Goal: Task Accomplishment & Management: Complete application form

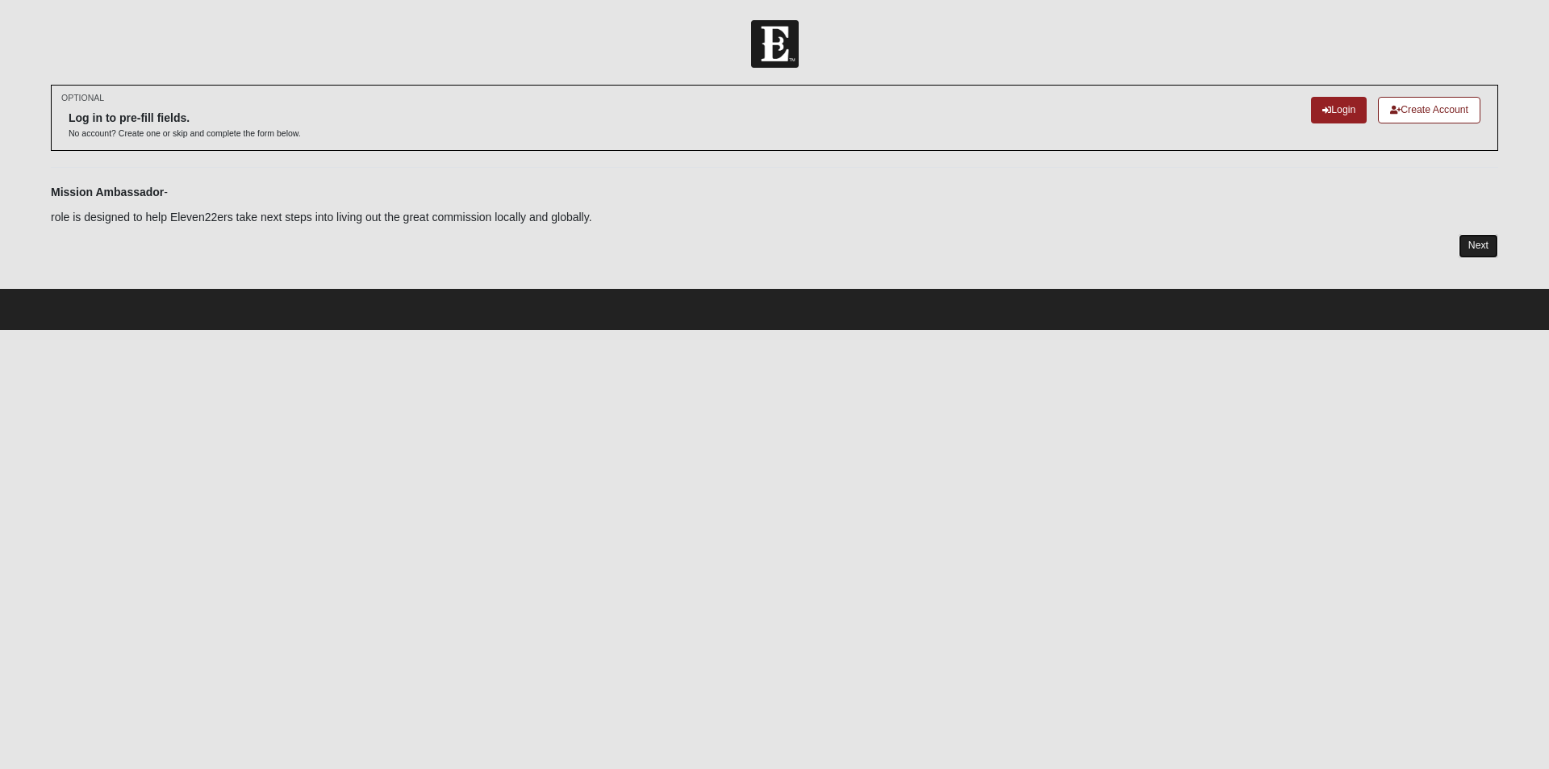
click at [1493, 242] on link "Next" at bounding box center [1478, 245] width 40 height 23
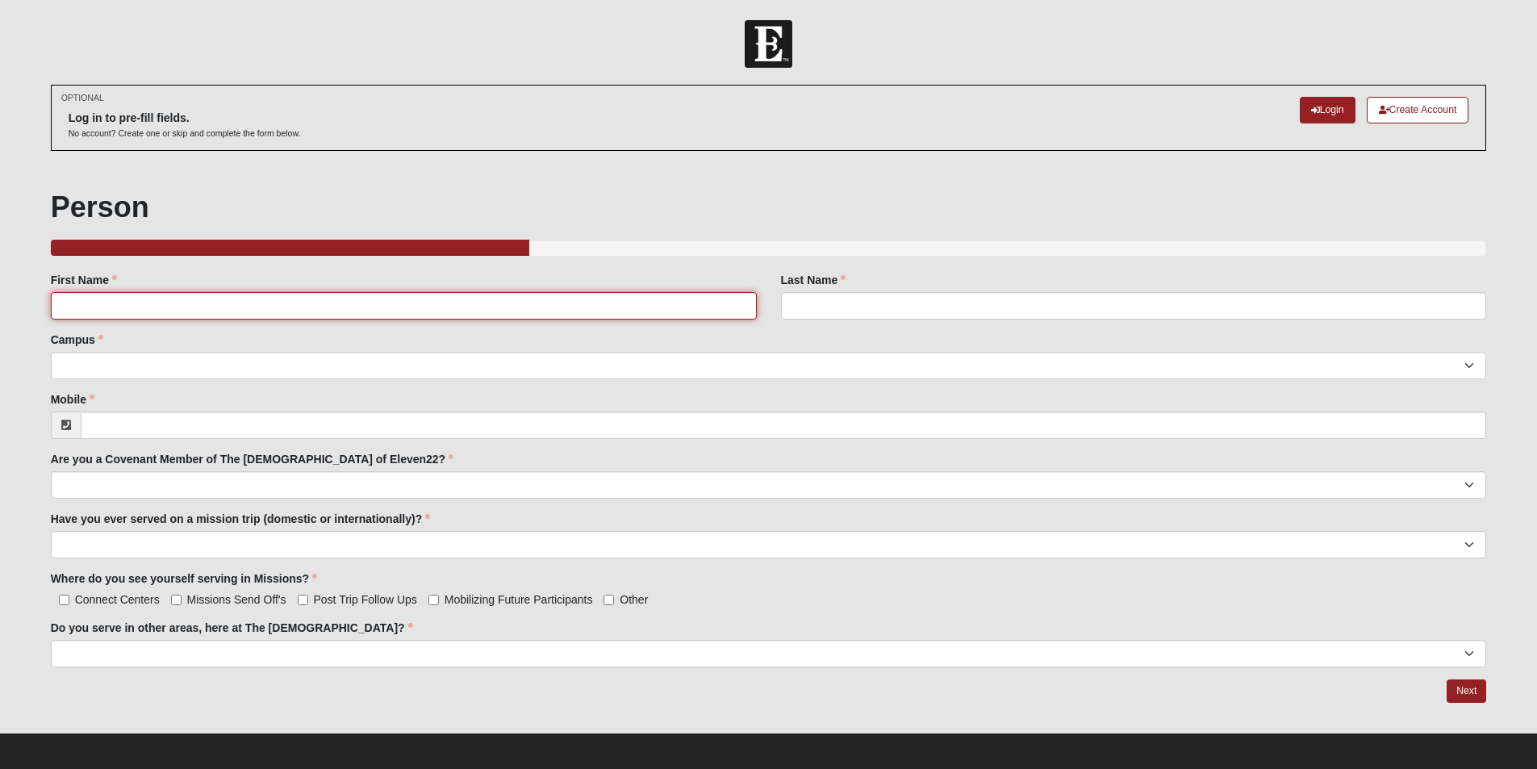
click at [169, 314] on input "First Name" at bounding box center [404, 305] width 706 height 27
type input "Lauren"
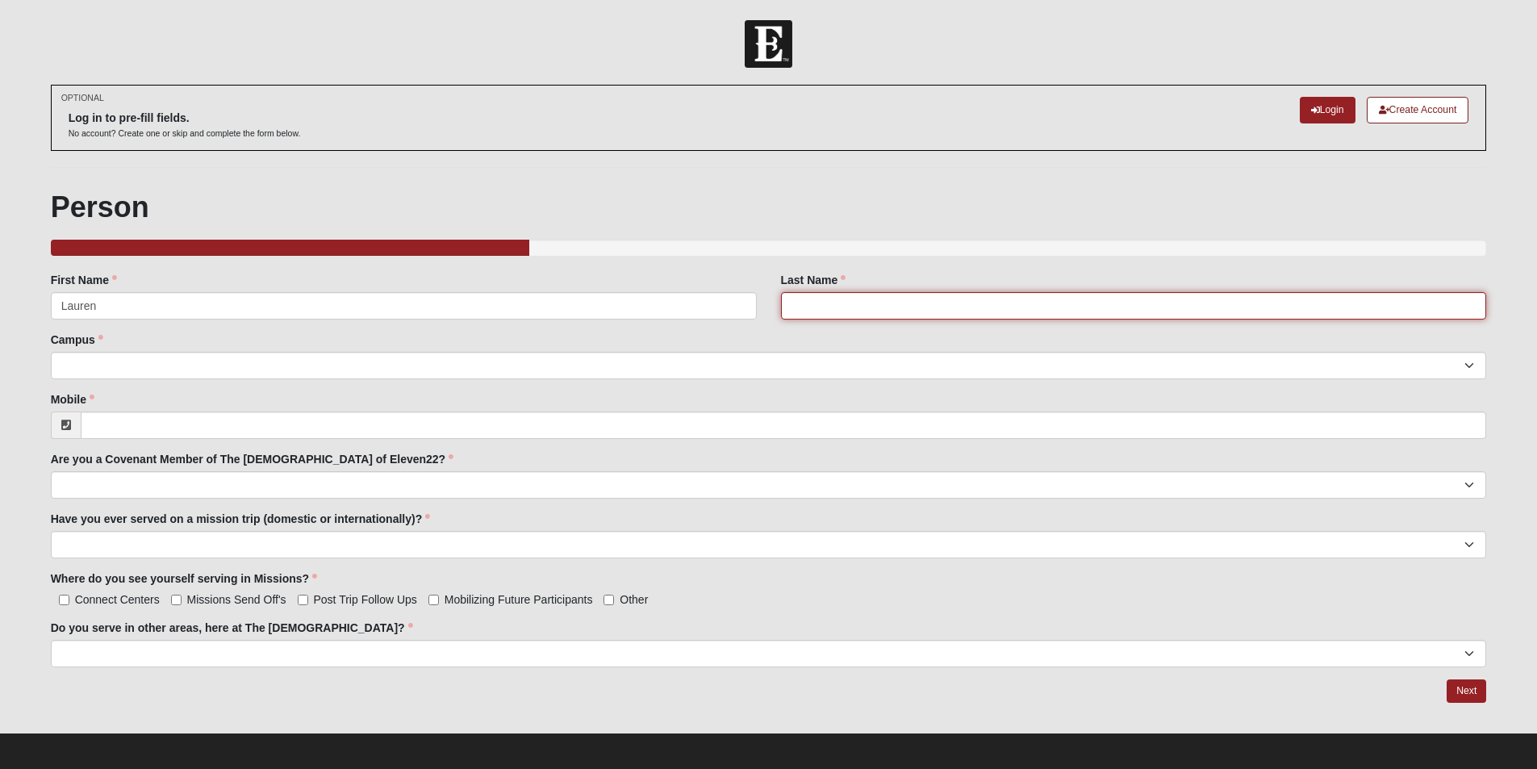
type input "[PERSON_NAME]"
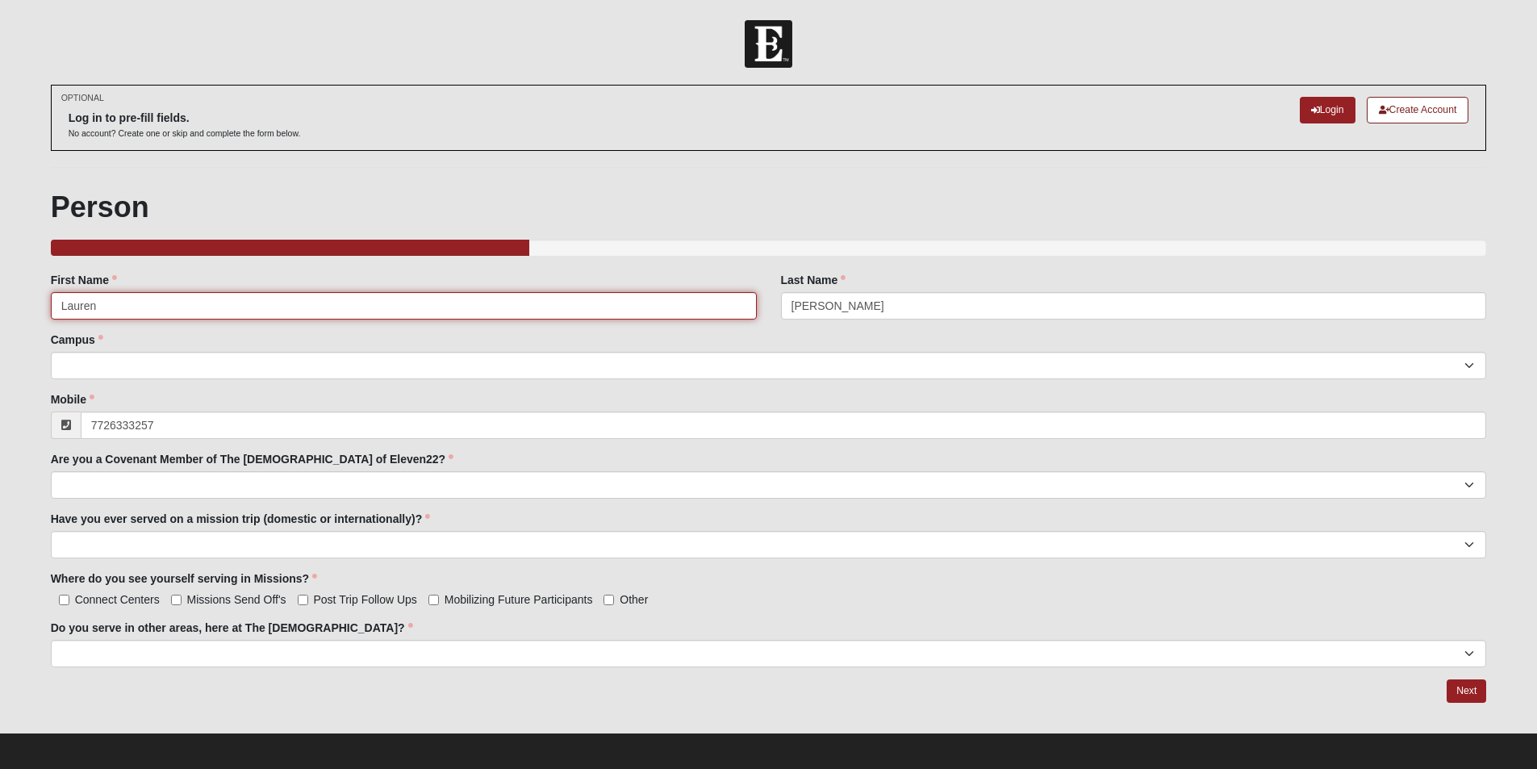
type input "[PHONE_NUMBER]"
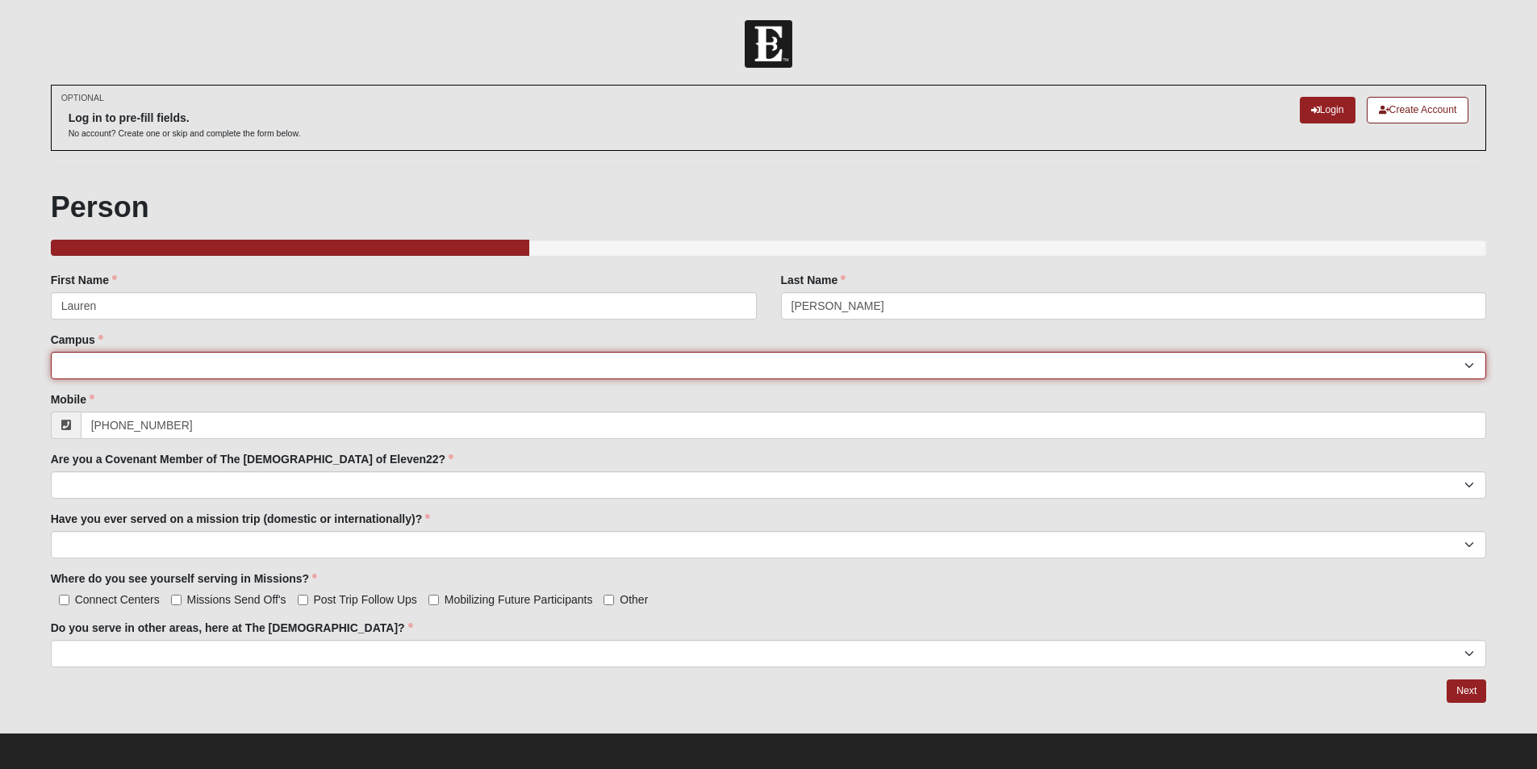
click at [165, 366] on select "[GEOGRAPHIC_DATA] [GEOGRAPHIC_DATA] (Coming Soon) Eleven22 Online [PERSON_NAME]…" at bounding box center [769, 365] width 1436 height 27
select select "19"
click at [51, 352] on select "[GEOGRAPHIC_DATA] [GEOGRAPHIC_DATA] (Coming Soon) Eleven22 Online [PERSON_NAME]…" at bounding box center [769, 365] width 1436 height 27
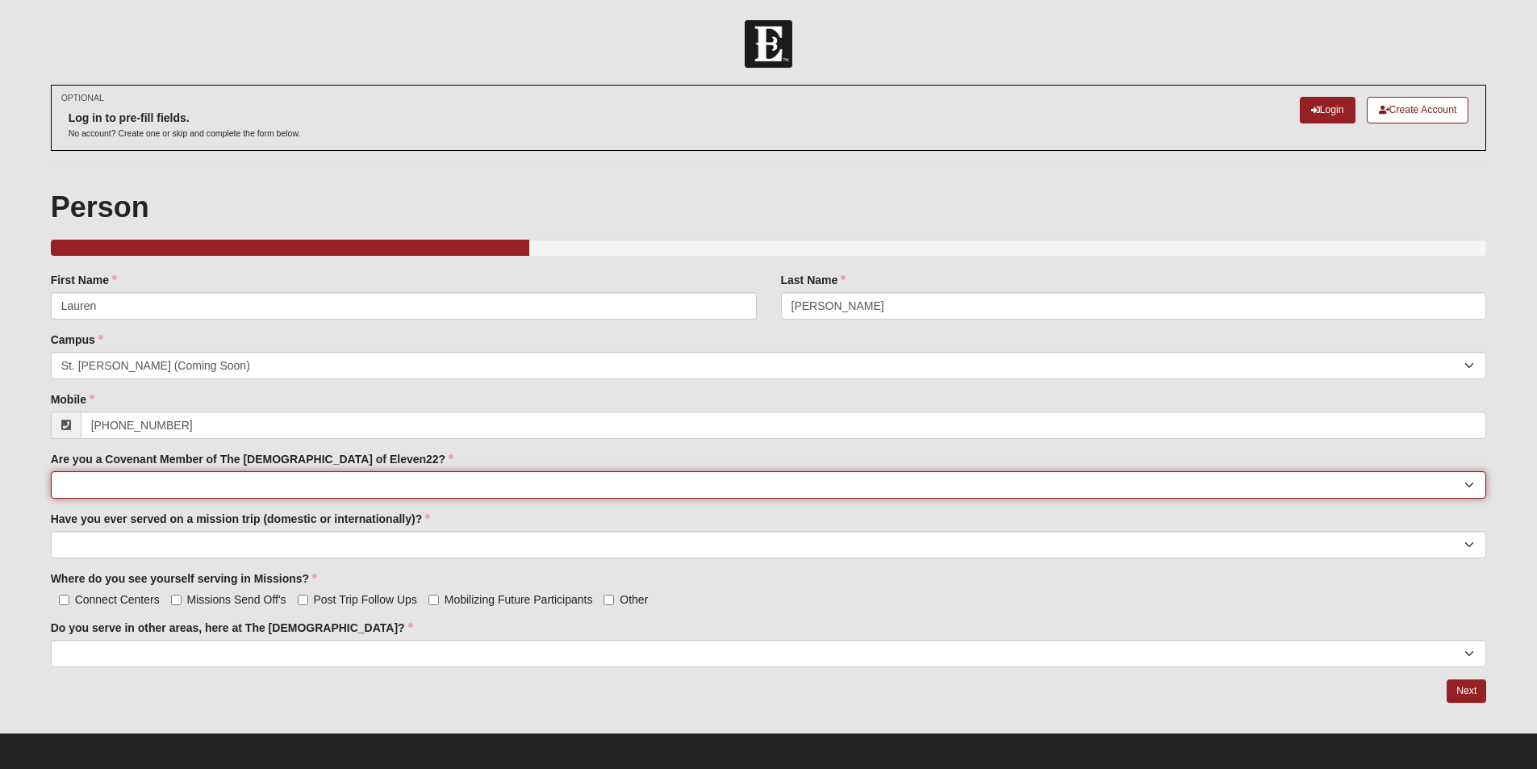
click at [162, 485] on select "yes no" at bounding box center [769, 484] width 1436 height 27
select select "yes"
click at [51, 471] on select "yes no" at bounding box center [769, 484] width 1436 height 27
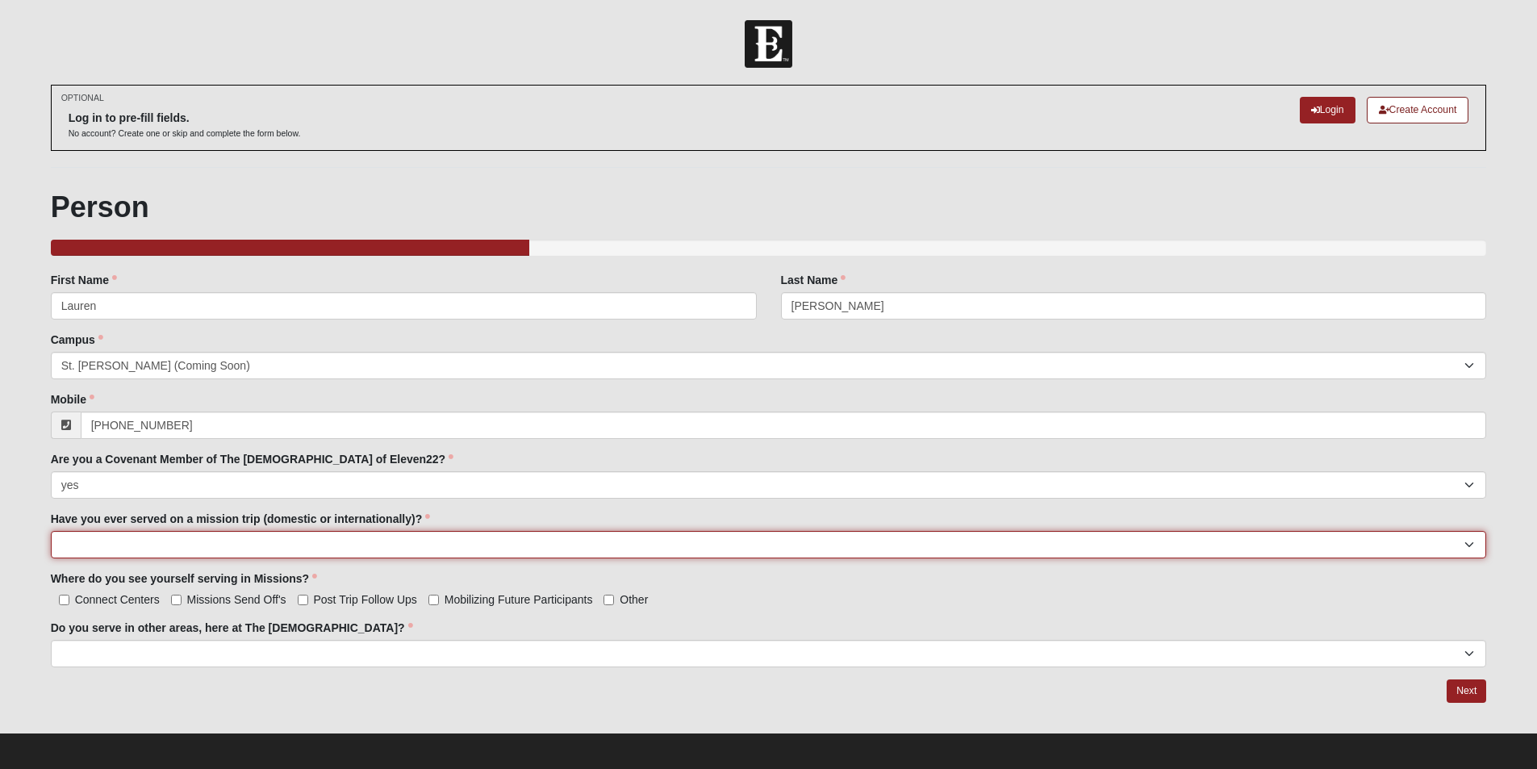
click at [121, 538] on select "yes no" at bounding box center [769, 544] width 1436 height 27
select select "yes"
click at [51, 531] on select "yes no" at bounding box center [769, 544] width 1436 height 27
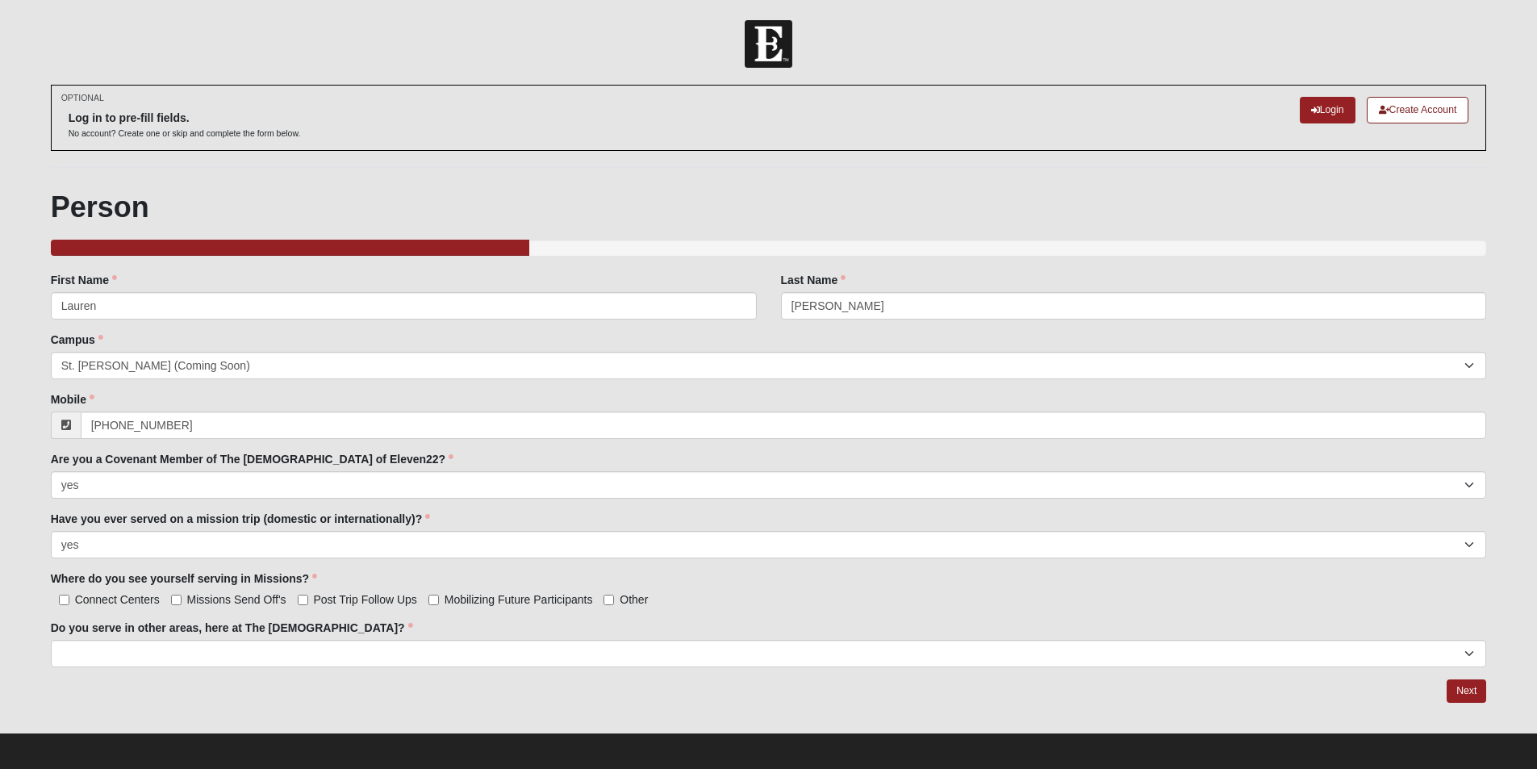
click at [152, 599] on span "Connect Centers" at bounding box center [117, 599] width 85 height 13
click at [69, 599] on input "Connect Centers" at bounding box center [64, 599] width 10 height 10
checkbox input "true"
click at [201, 599] on span "Missions Send Off's" at bounding box center [236, 599] width 99 height 13
click at [181, 599] on input "Missions Send Off's" at bounding box center [176, 599] width 10 height 10
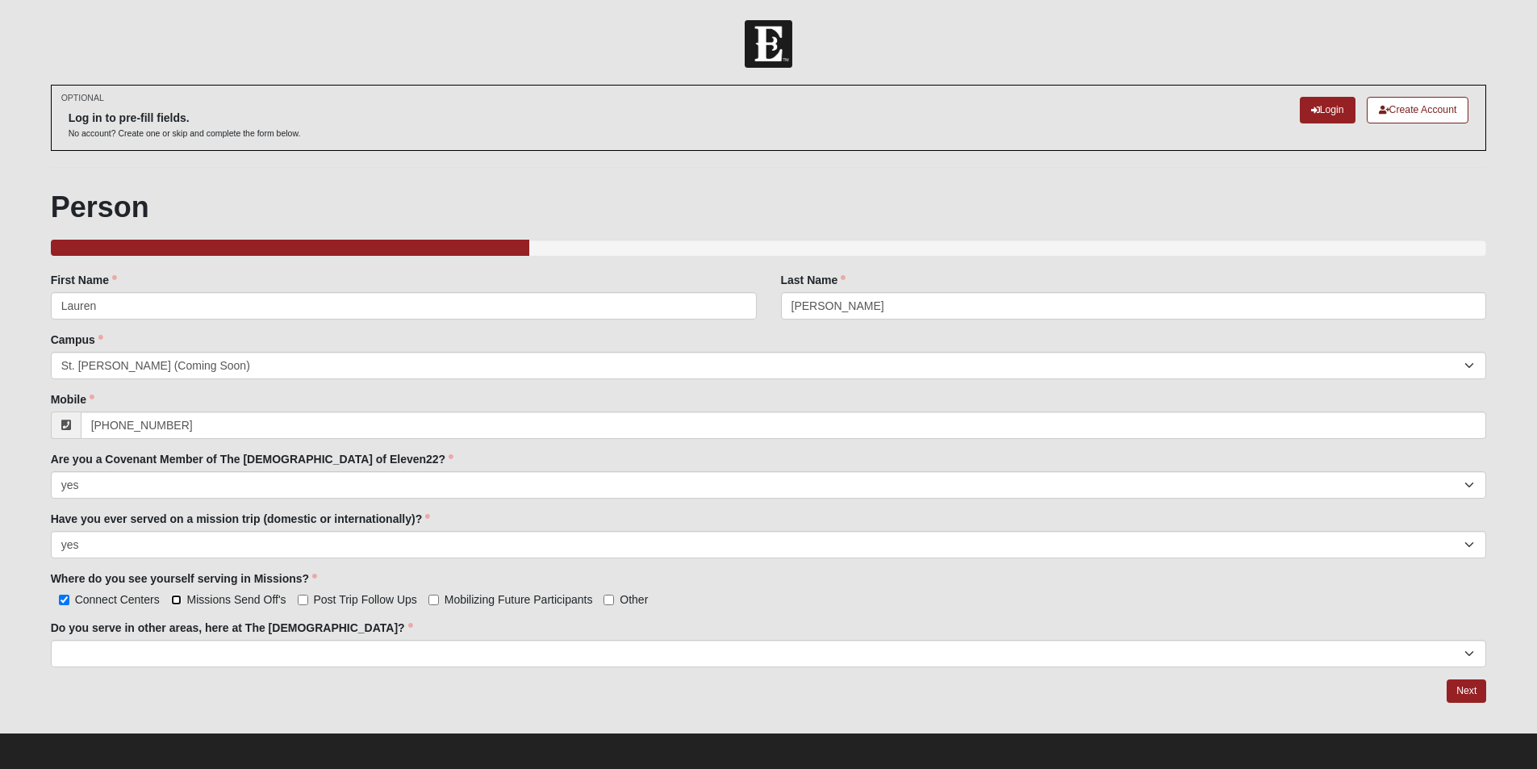
checkbox input "true"
click at [475, 599] on span "Mobilizing Future Participants" at bounding box center [518, 599] width 148 height 13
click at [439, 599] on input "Mobilizing Future Participants" at bounding box center [433, 599] width 10 height 10
checkbox input "true"
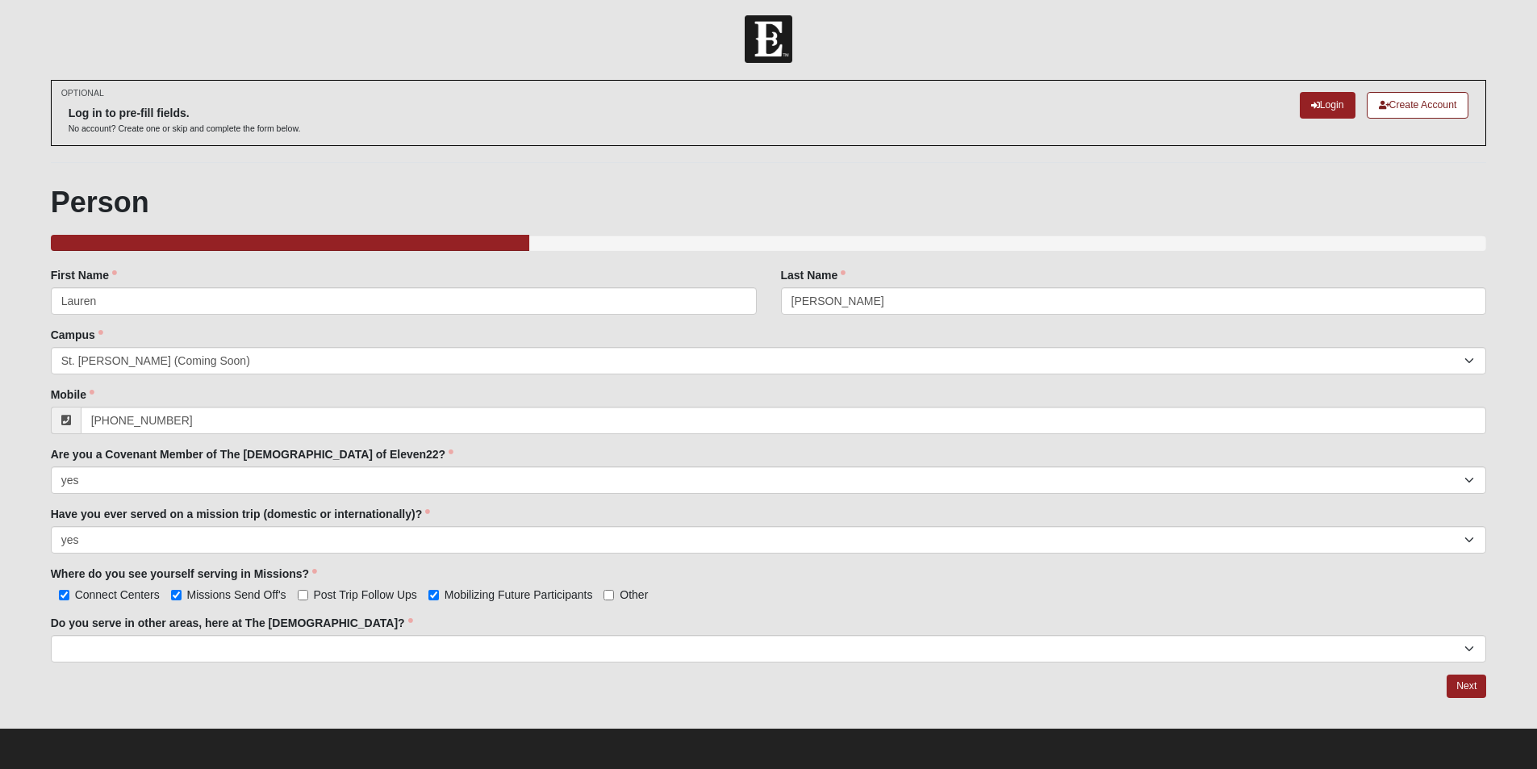
scroll to position [6, 0]
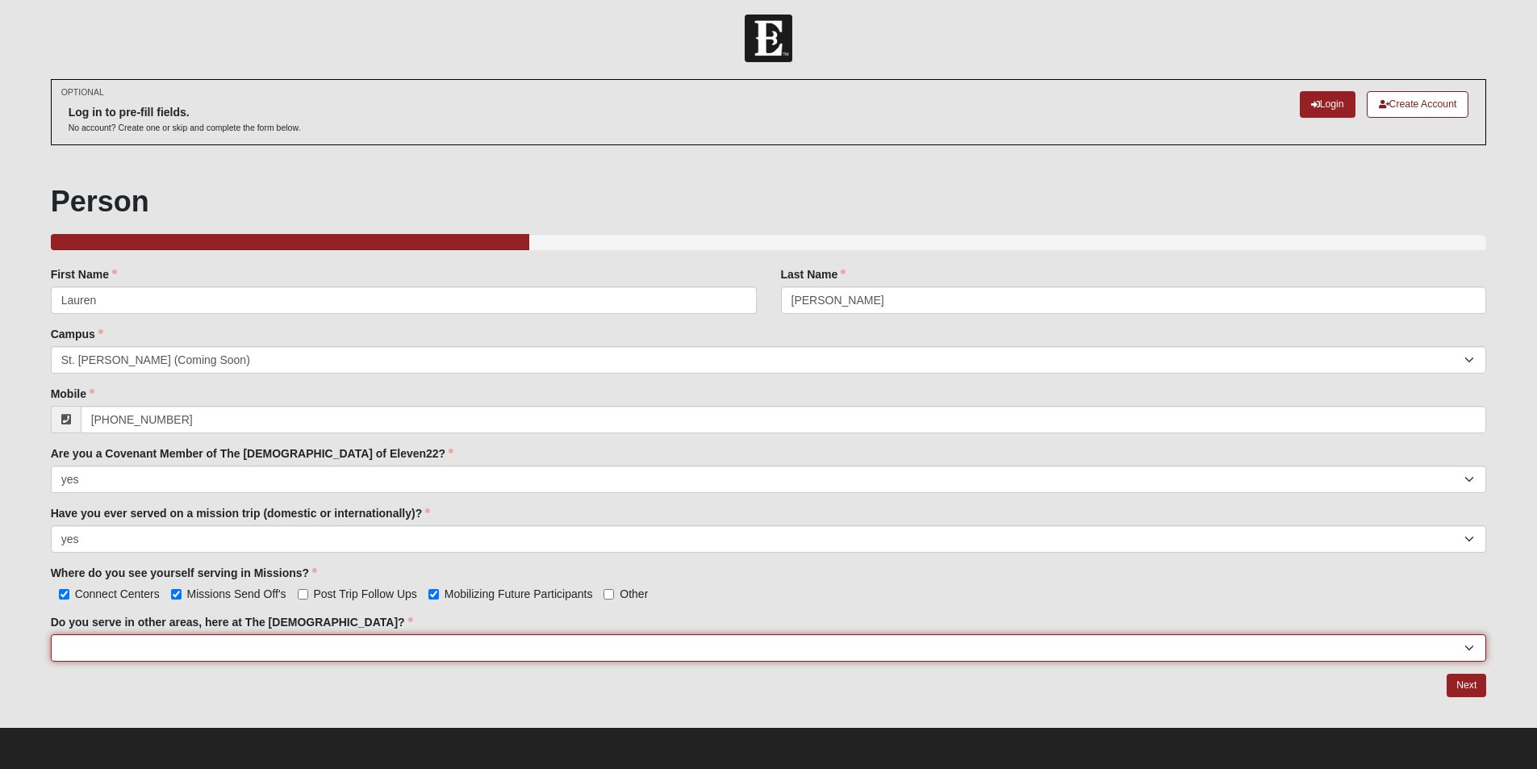
click at [153, 645] on select "yes no" at bounding box center [769, 647] width 1436 height 27
select select "yes"
click at [51, 634] on select "yes no" at bounding box center [769, 647] width 1436 height 27
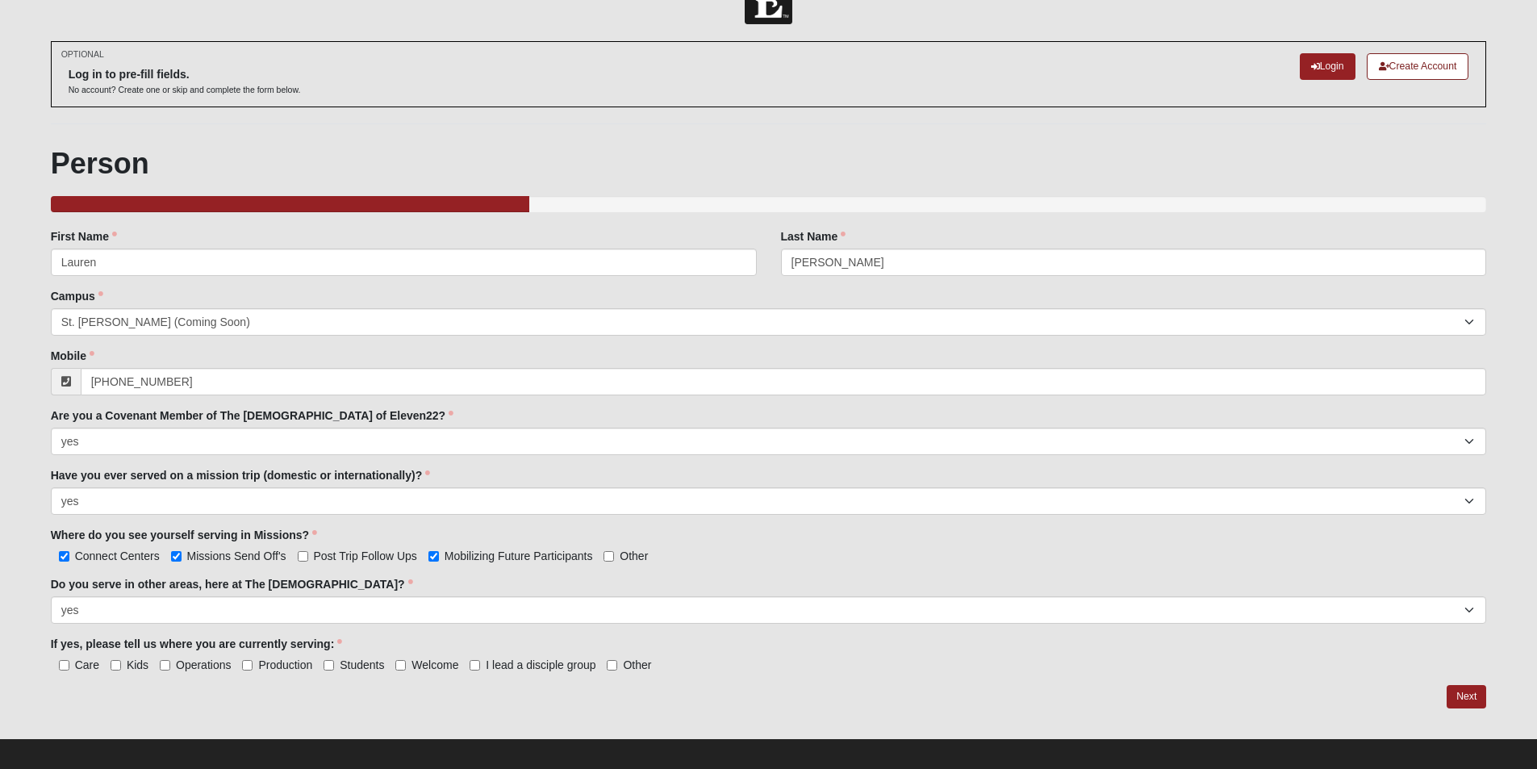
scroll to position [55, 0]
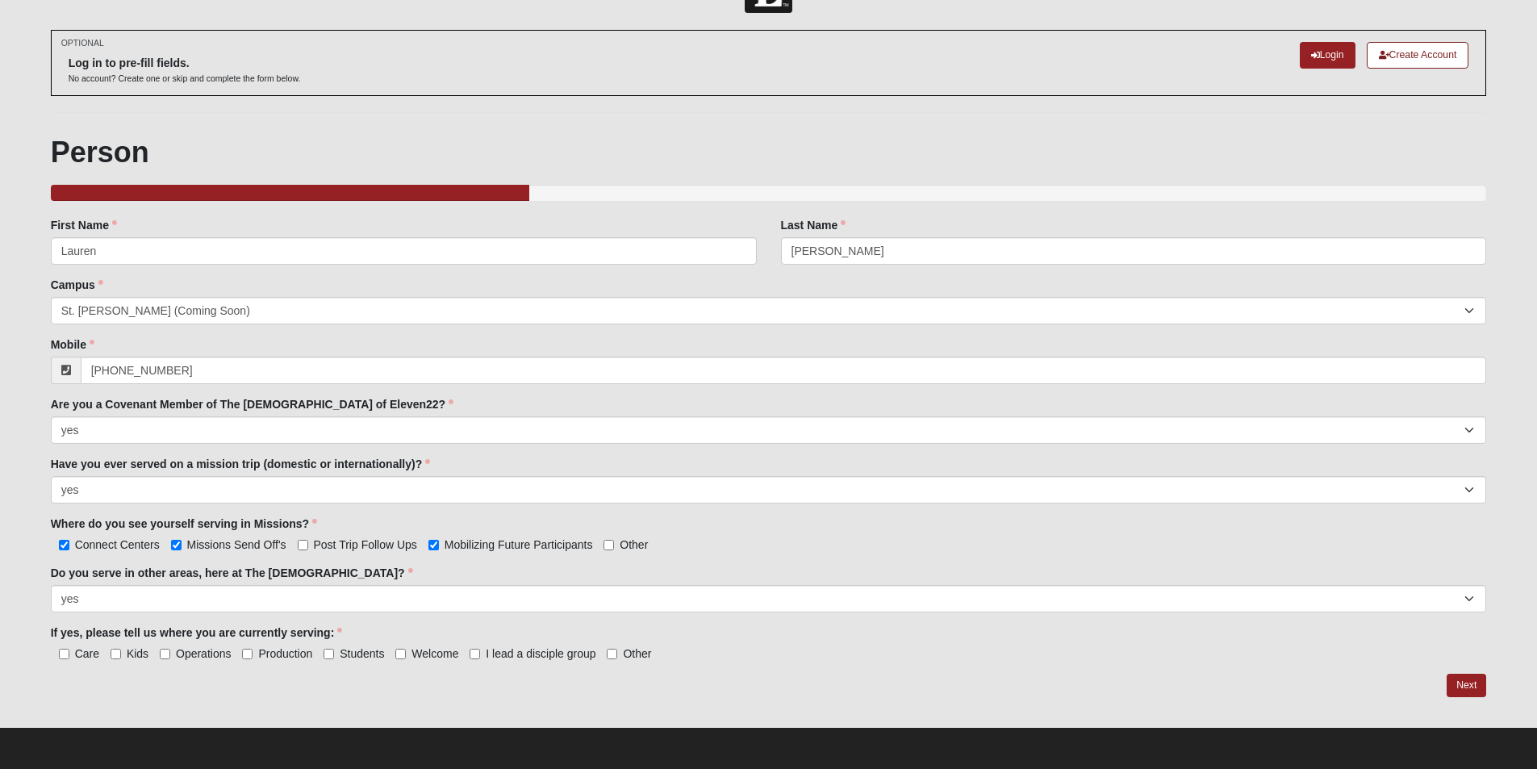
click at [77, 652] on span "Care" at bounding box center [87, 653] width 24 height 13
click at [69, 652] on input "Care" at bounding box center [64, 654] width 10 height 10
checkbox input "true"
click at [1470, 686] on link "Next" at bounding box center [1466, 685] width 40 height 23
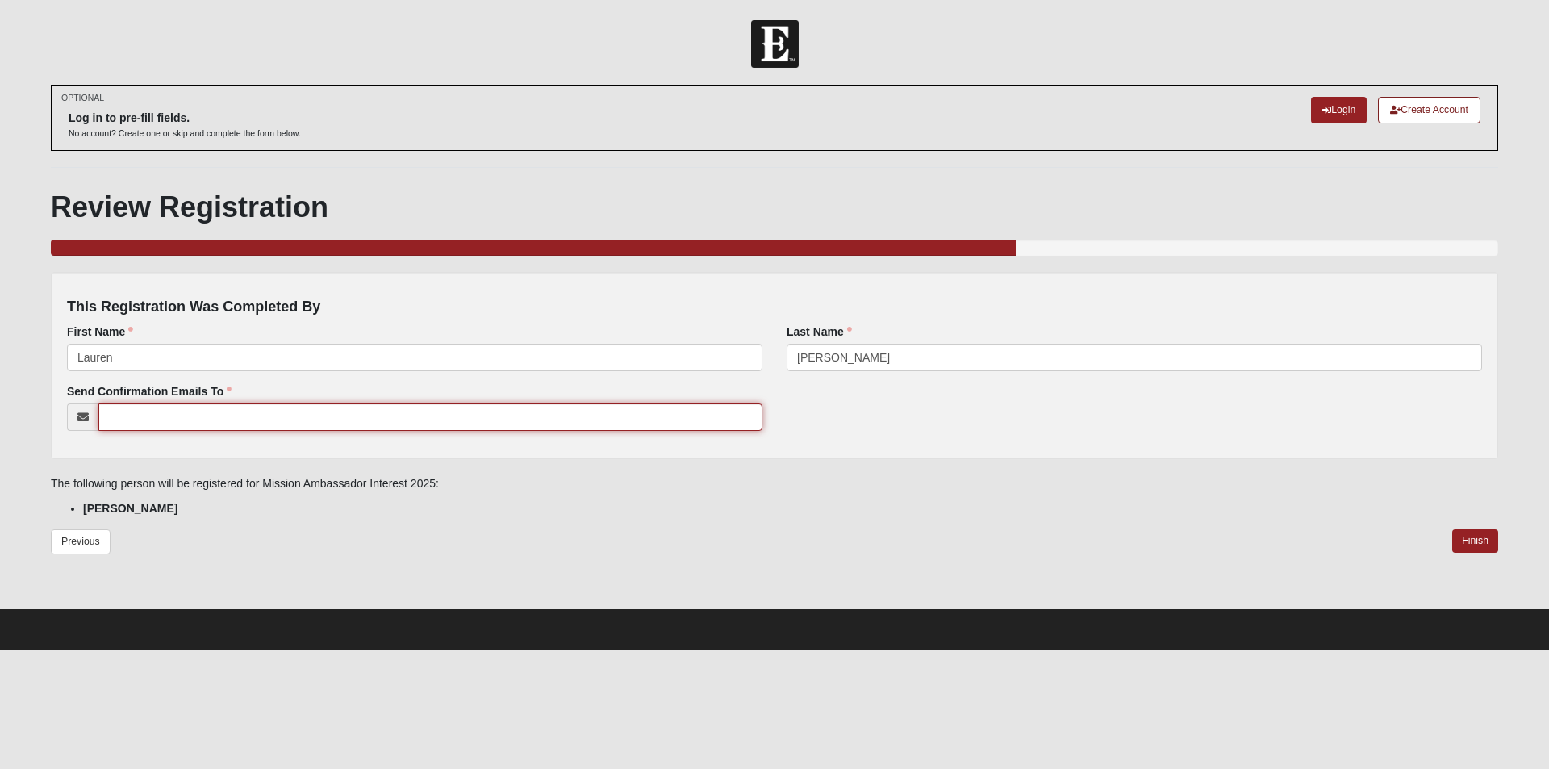
click at [196, 415] on input "Send Confirmation Emails To" at bounding box center [430, 416] width 664 height 27
type input "[EMAIL_ADDRESS][DOMAIN_NAME]"
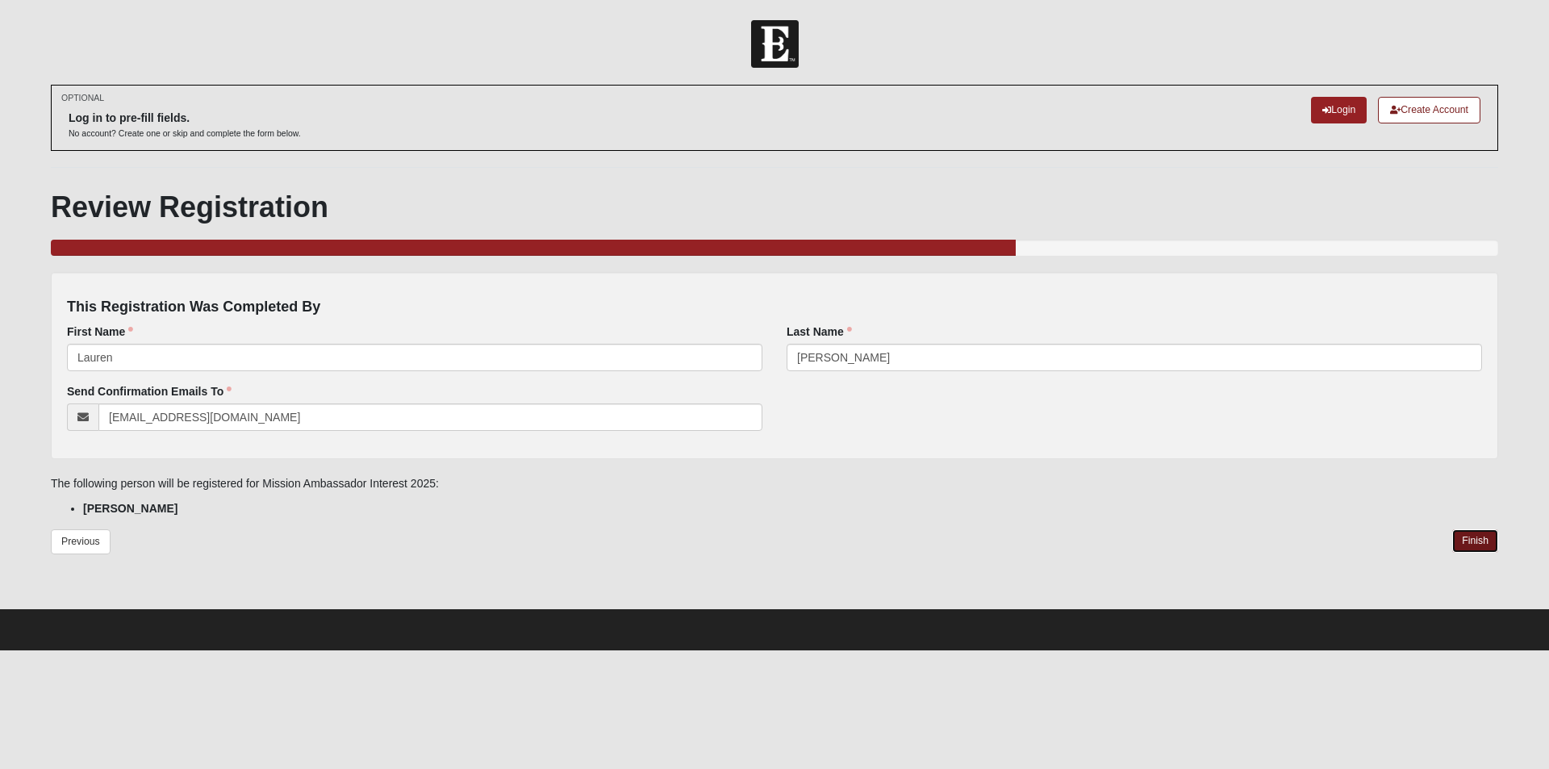
click at [1469, 540] on link "Finish" at bounding box center [1475, 540] width 46 height 23
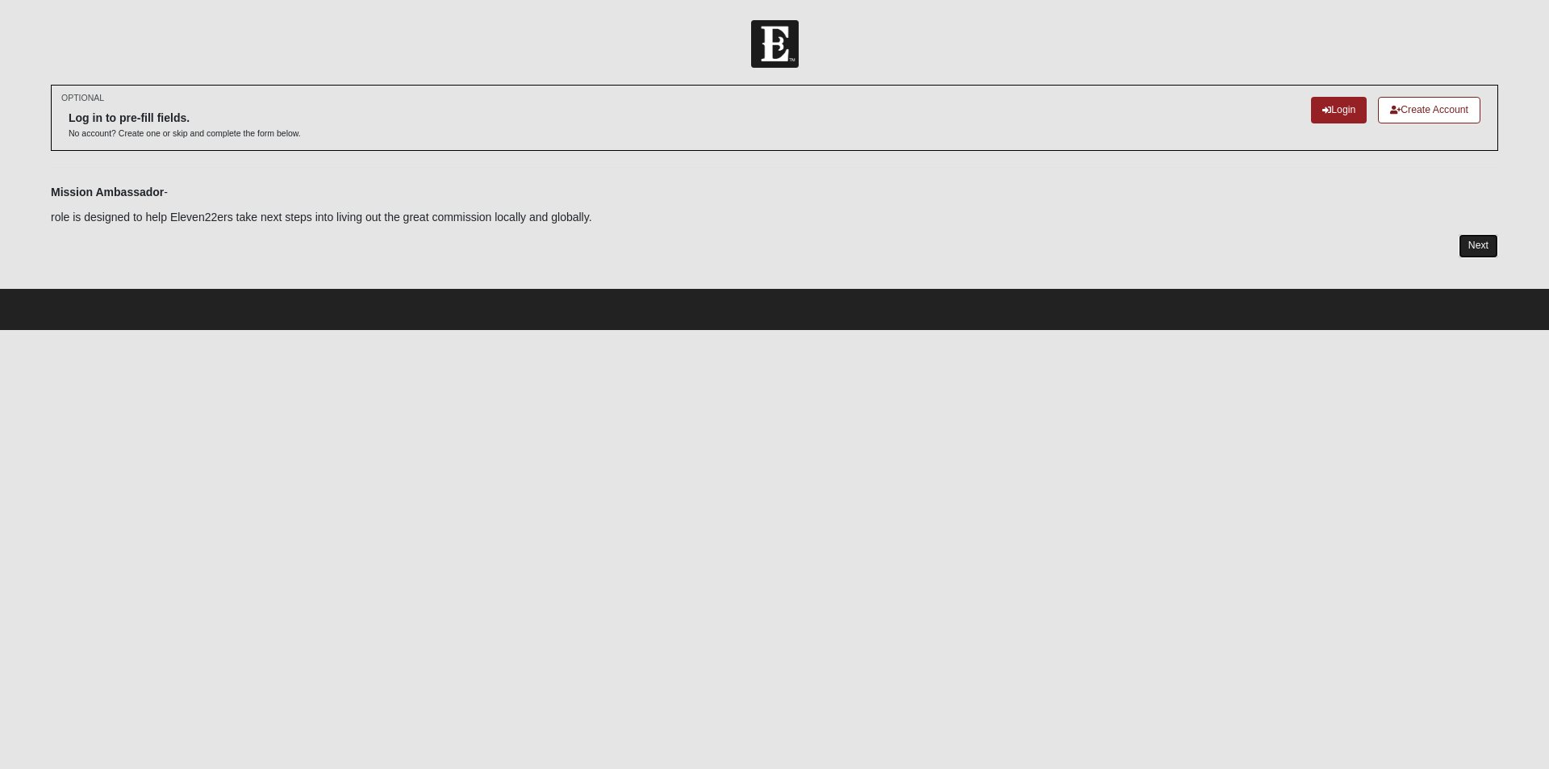
click at [1482, 241] on link "Next" at bounding box center [1478, 245] width 40 height 23
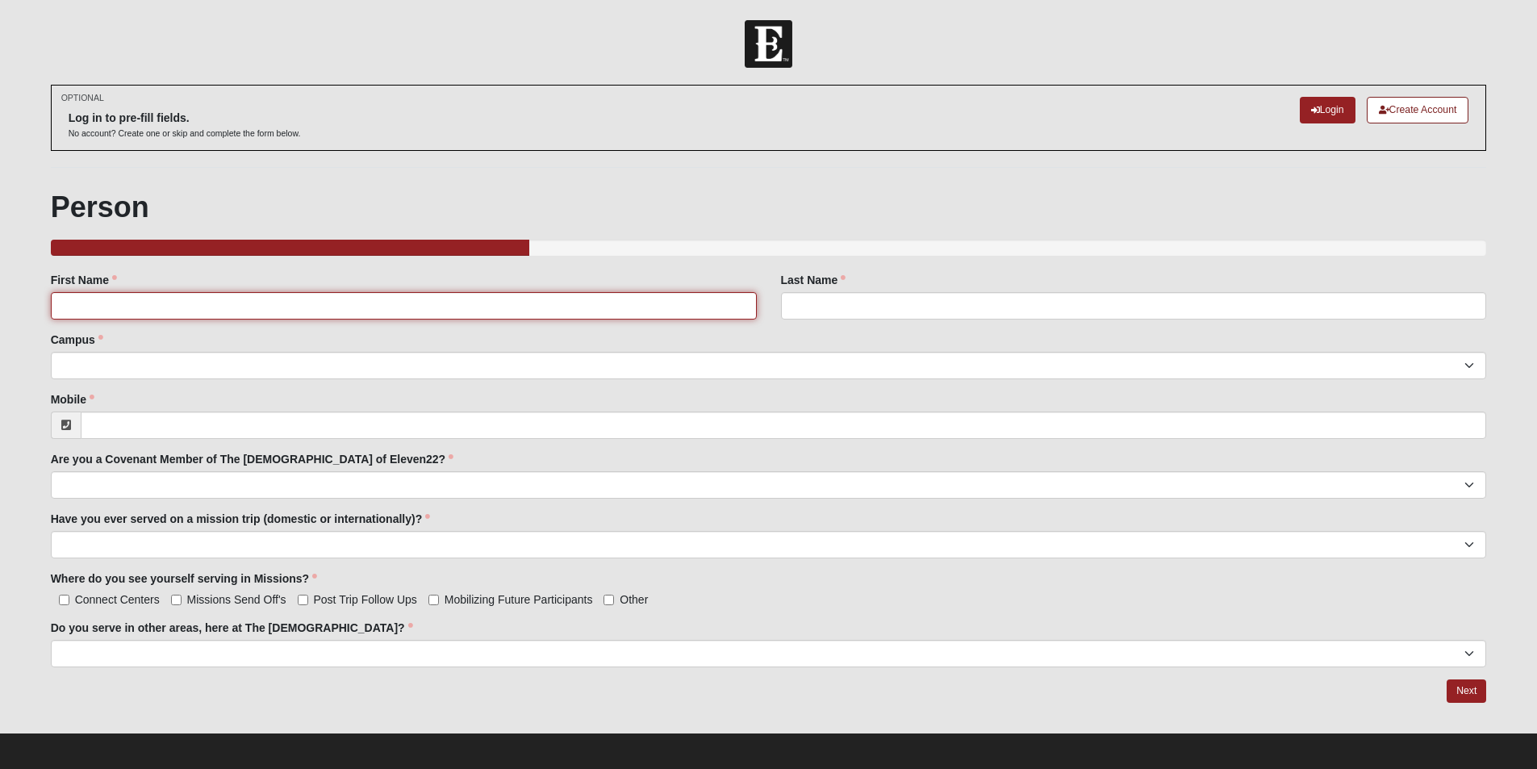
click at [195, 302] on input "First Name" at bounding box center [404, 305] width 706 height 27
type input "Bryson"
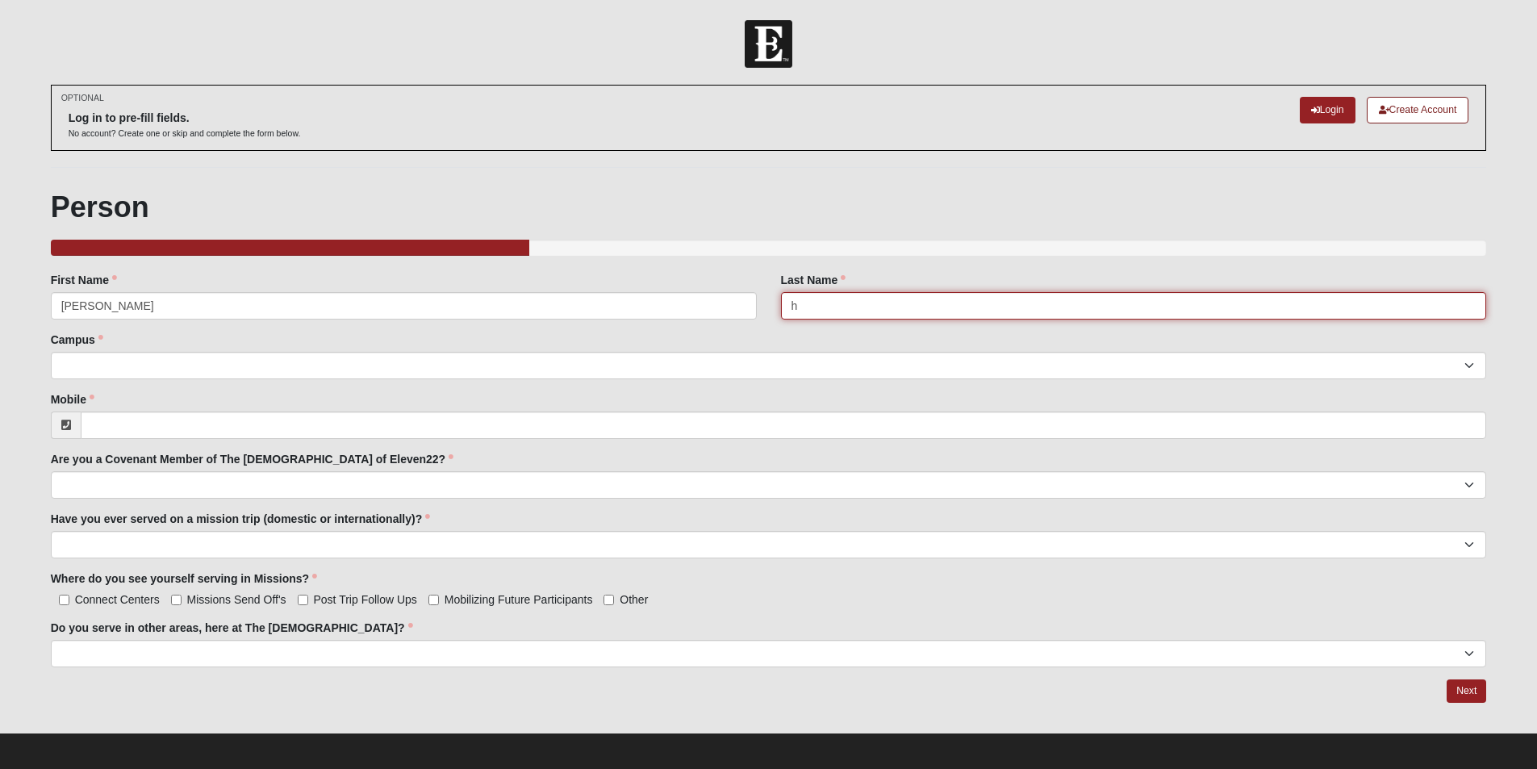
type input "[PERSON_NAME]"
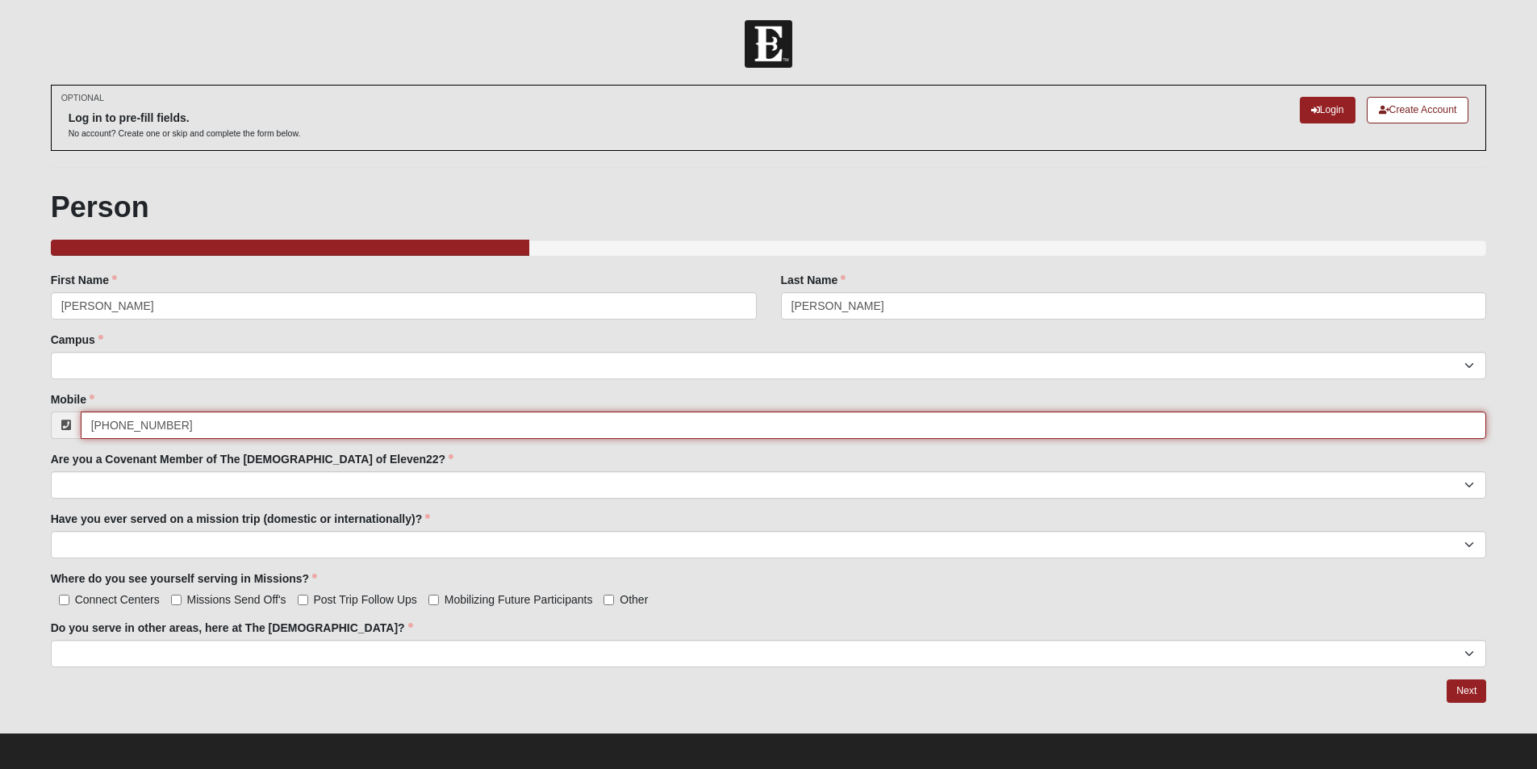
drag, startPoint x: 243, startPoint y: 423, endPoint x: 74, endPoint y: 416, distance: 168.7
click at [74, 416] on div "[PHONE_NUMBER]" at bounding box center [769, 424] width 1436 height 27
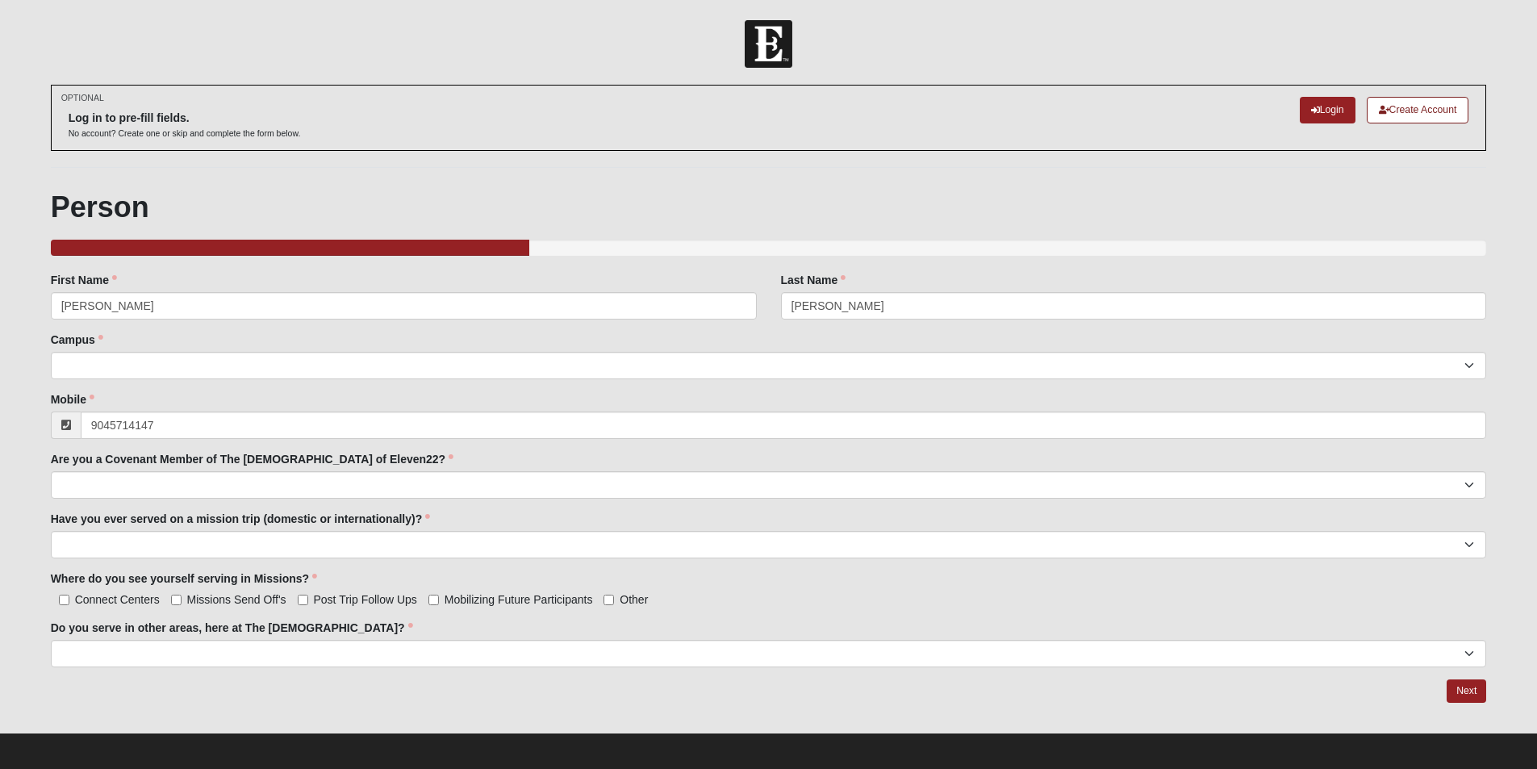
type input "(904) 571-4147"
click at [110, 348] on div "Campus Arlington Baymeadows College Park Orlando (Coming Soon) Eleven22 Online …" at bounding box center [769, 356] width 1436 height 48
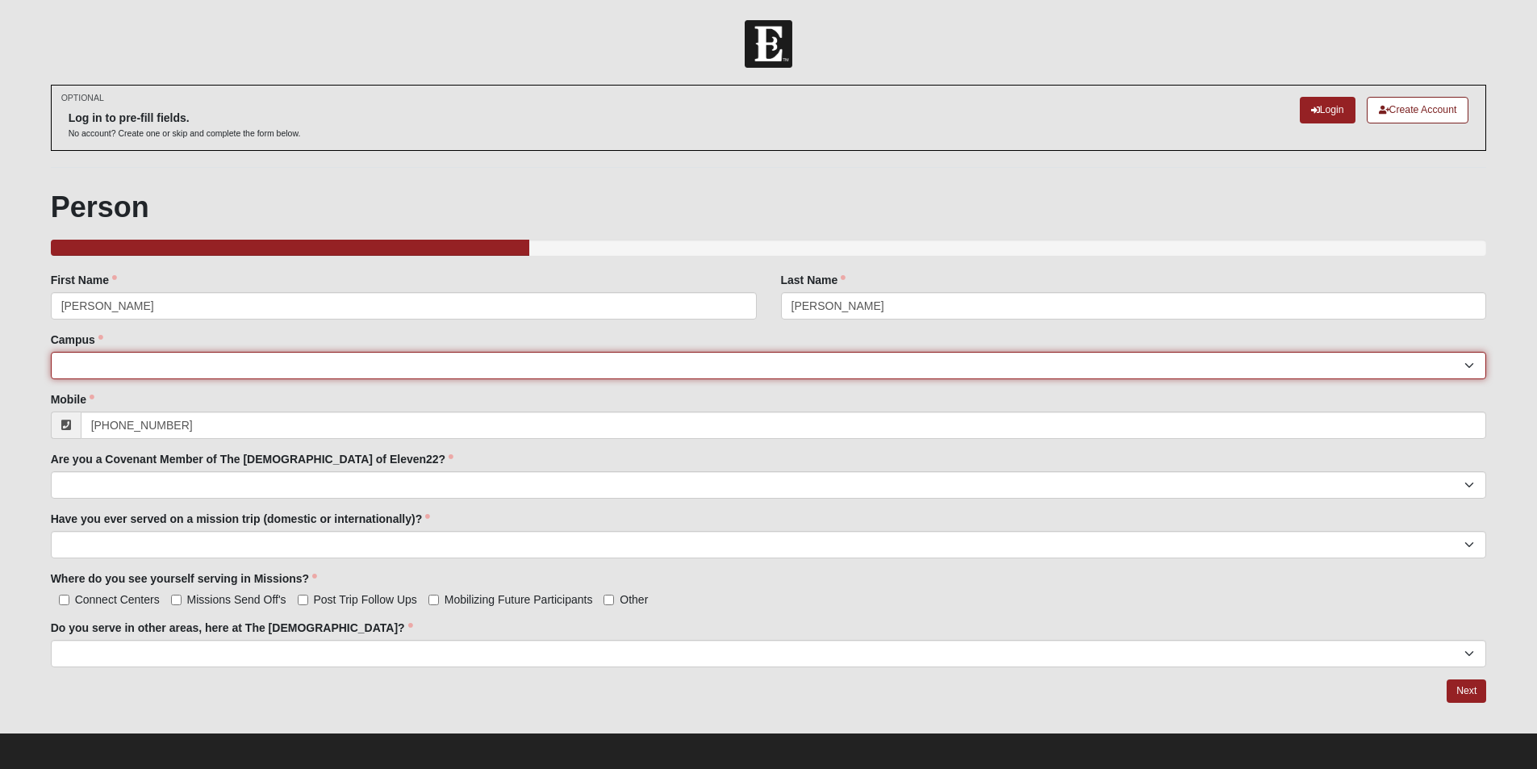
click at [106, 363] on select "[GEOGRAPHIC_DATA] [GEOGRAPHIC_DATA] (Coming Soon) Eleven22 Online [PERSON_NAME]…" at bounding box center [769, 365] width 1436 height 27
select select "19"
click at [51, 352] on select "[GEOGRAPHIC_DATA] [GEOGRAPHIC_DATA] (Coming Soon) Eleven22 Online [PERSON_NAME]…" at bounding box center [769, 365] width 1436 height 27
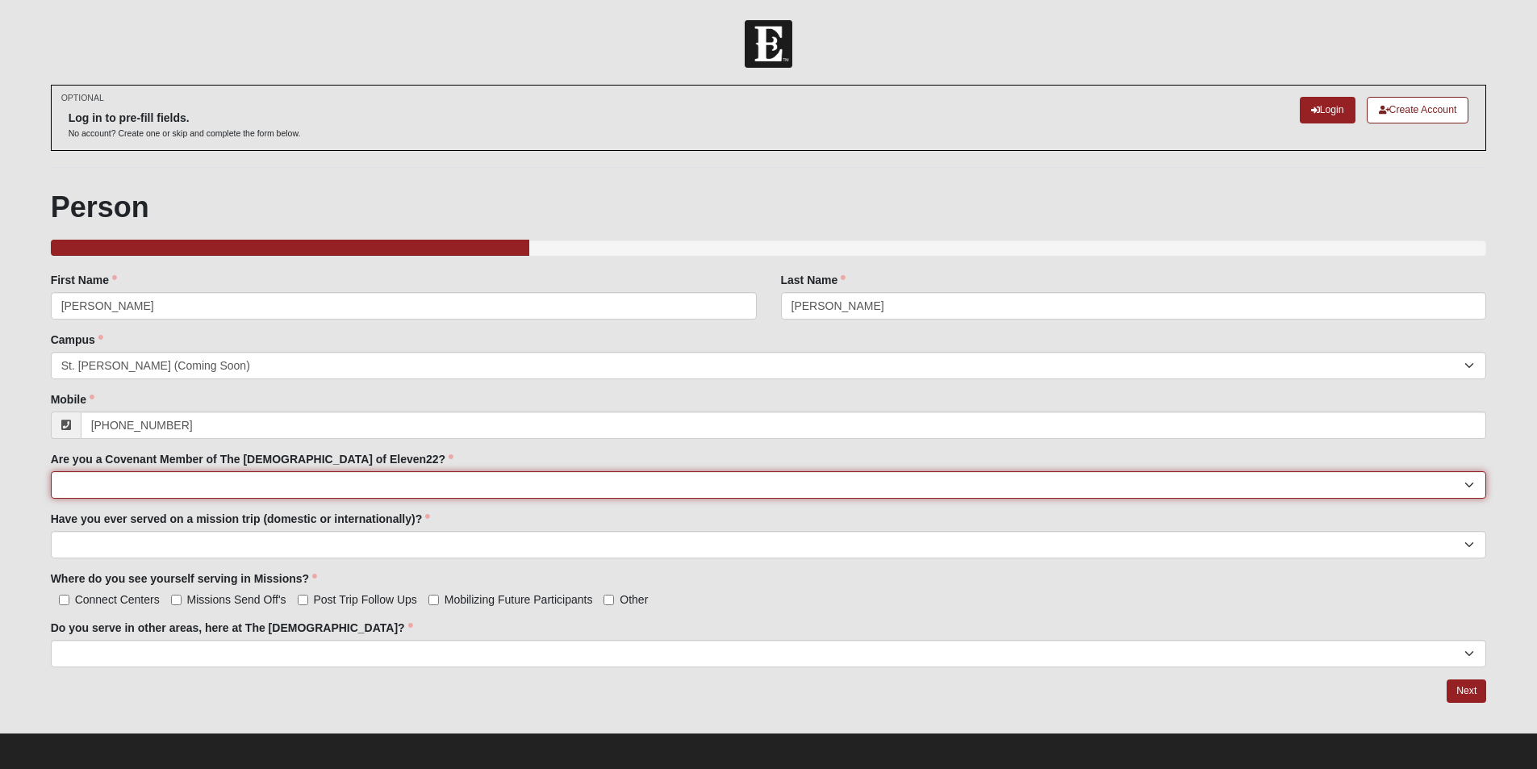
click at [143, 482] on select "yes no" at bounding box center [769, 484] width 1436 height 27
select select "yes"
click at [51, 471] on select "yes no" at bounding box center [769, 484] width 1436 height 27
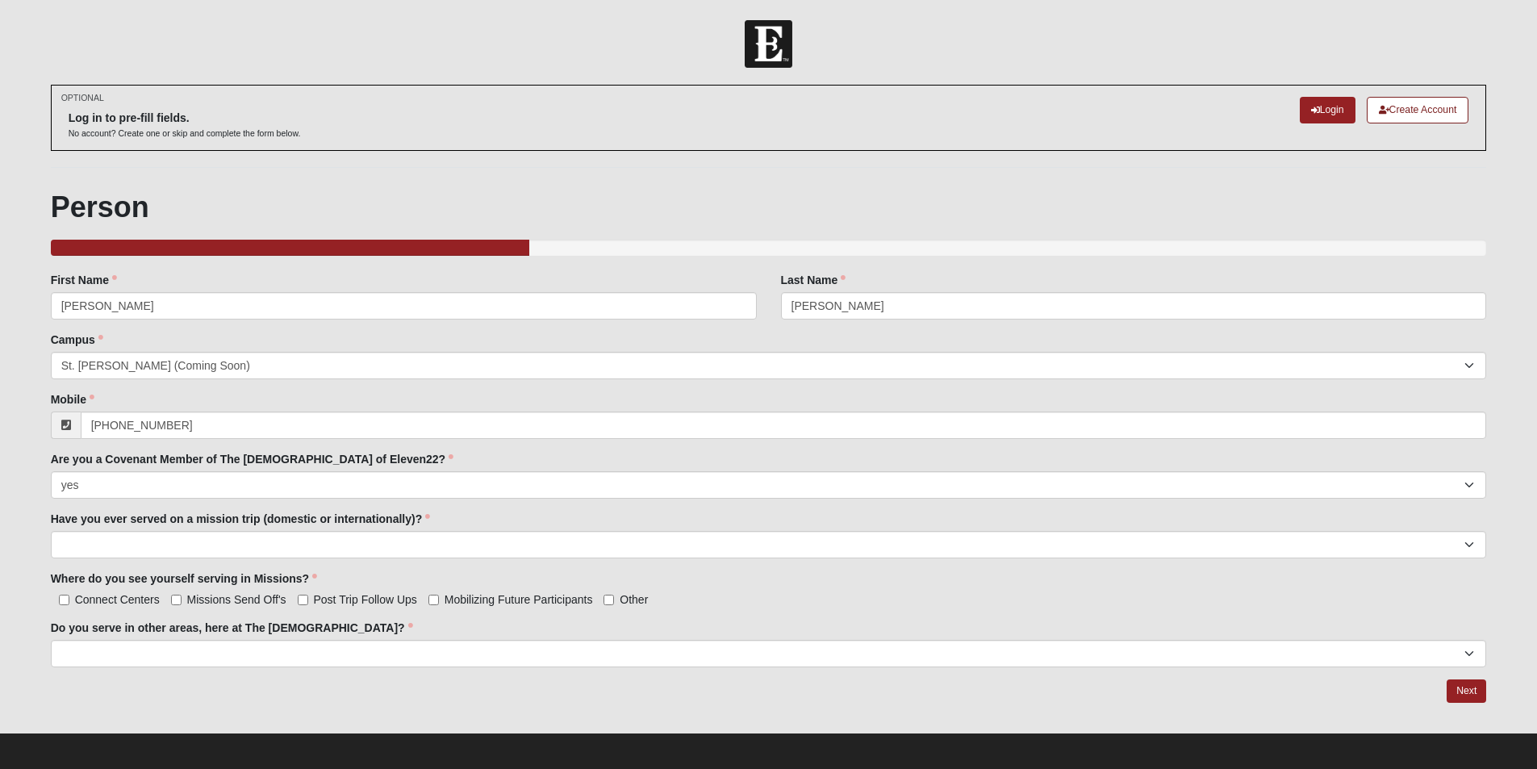
click at [114, 549] on select "yes no" at bounding box center [769, 544] width 1436 height 27
select select "yes"
click at [51, 531] on select "yes no" at bounding box center [769, 544] width 1436 height 27
click at [137, 596] on span "Connect Centers" at bounding box center [117, 599] width 85 height 13
click at [69, 596] on input "Connect Centers" at bounding box center [64, 599] width 10 height 10
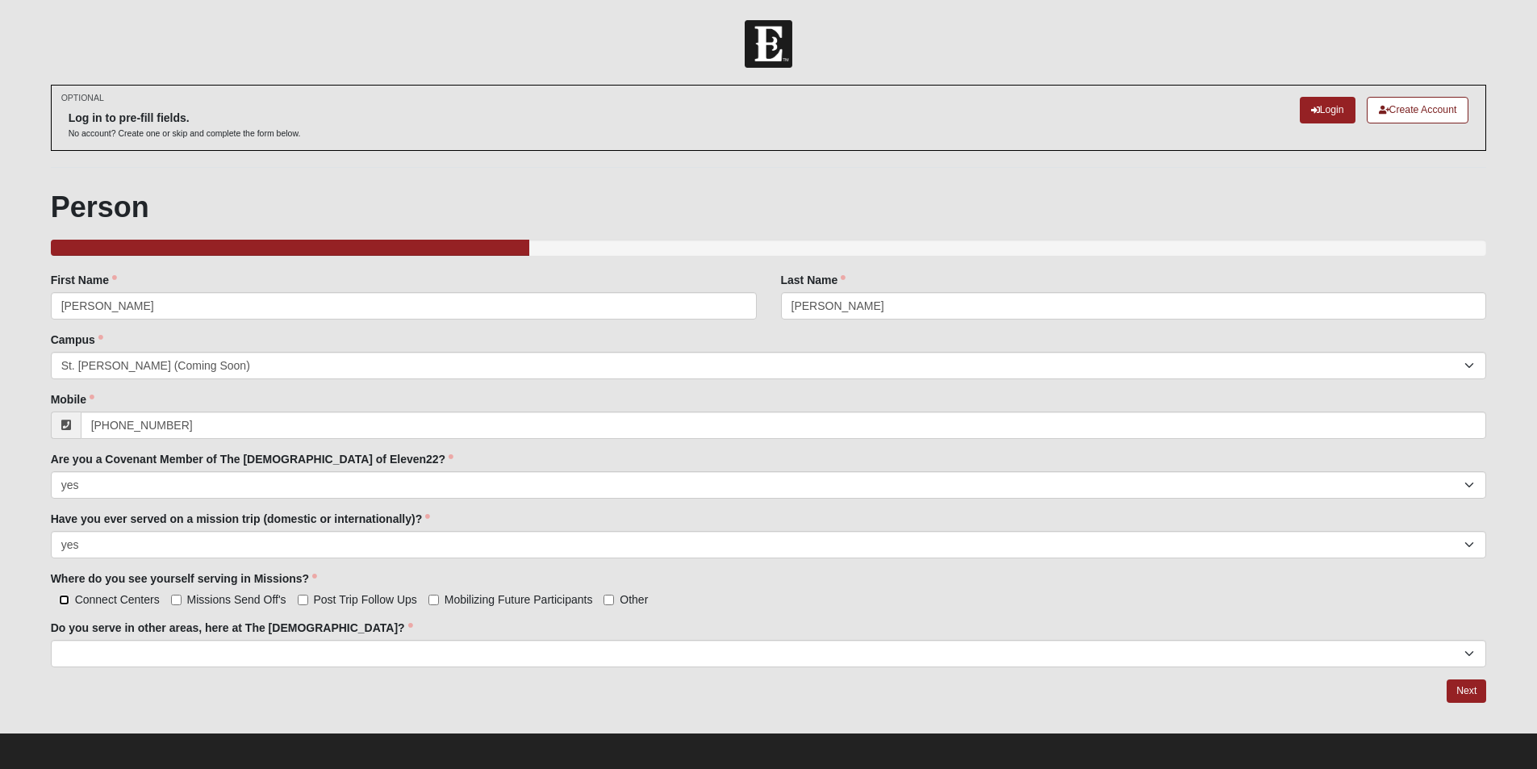
checkbox input "true"
click at [223, 596] on span "Missions Send Off's" at bounding box center [236, 599] width 99 height 13
click at [181, 596] on input "Missions Send Off's" at bounding box center [176, 599] width 10 height 10
checkbox input "true"
click at [510, 596] on span "Mobilizing Future Participants" at bounding box center [518, 599] width 148 height 13
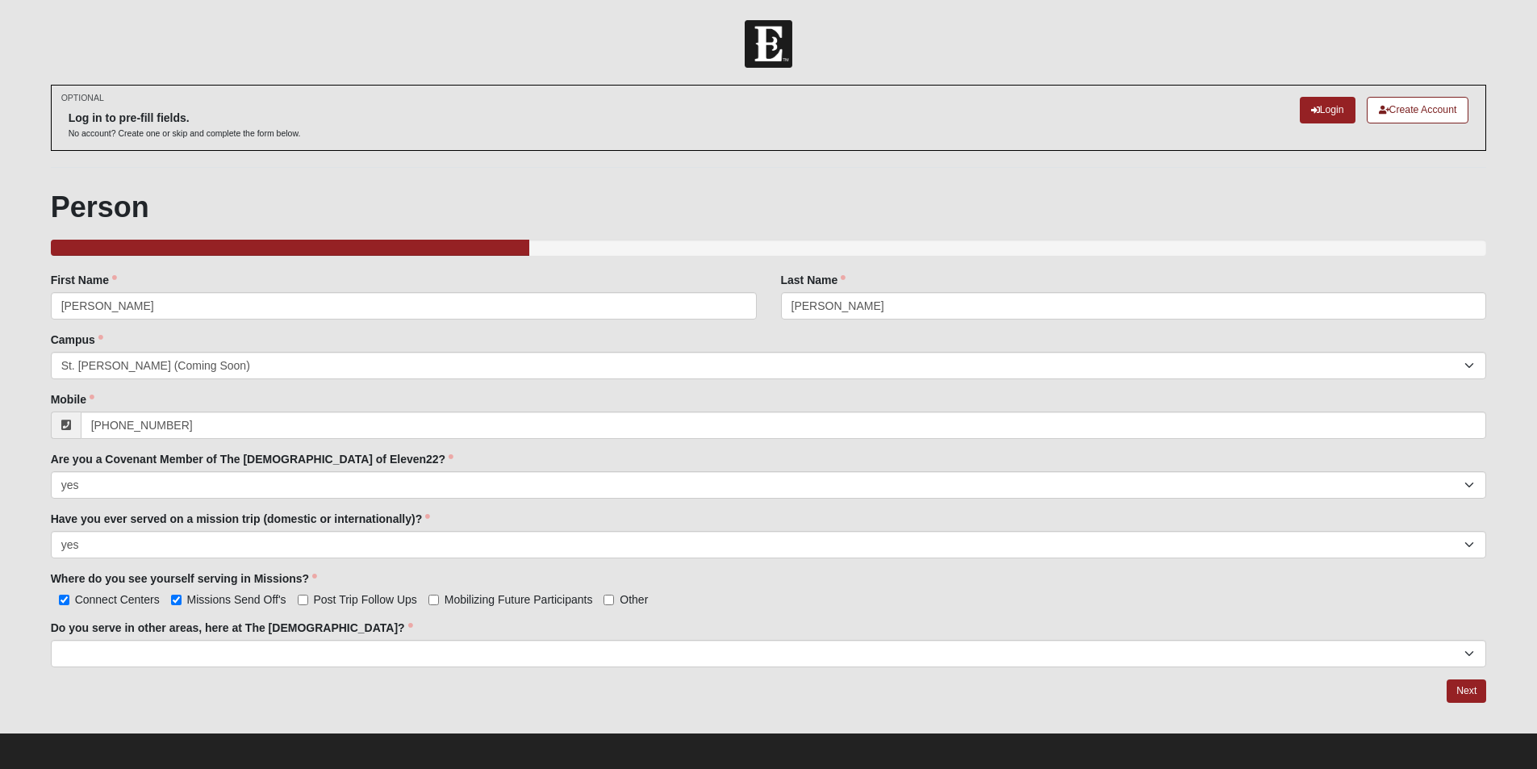
click at [439, 596] on input "Mobilizing Future Participants" at bounding box center [433, 599] width 10 height 10
checkbox input "true"
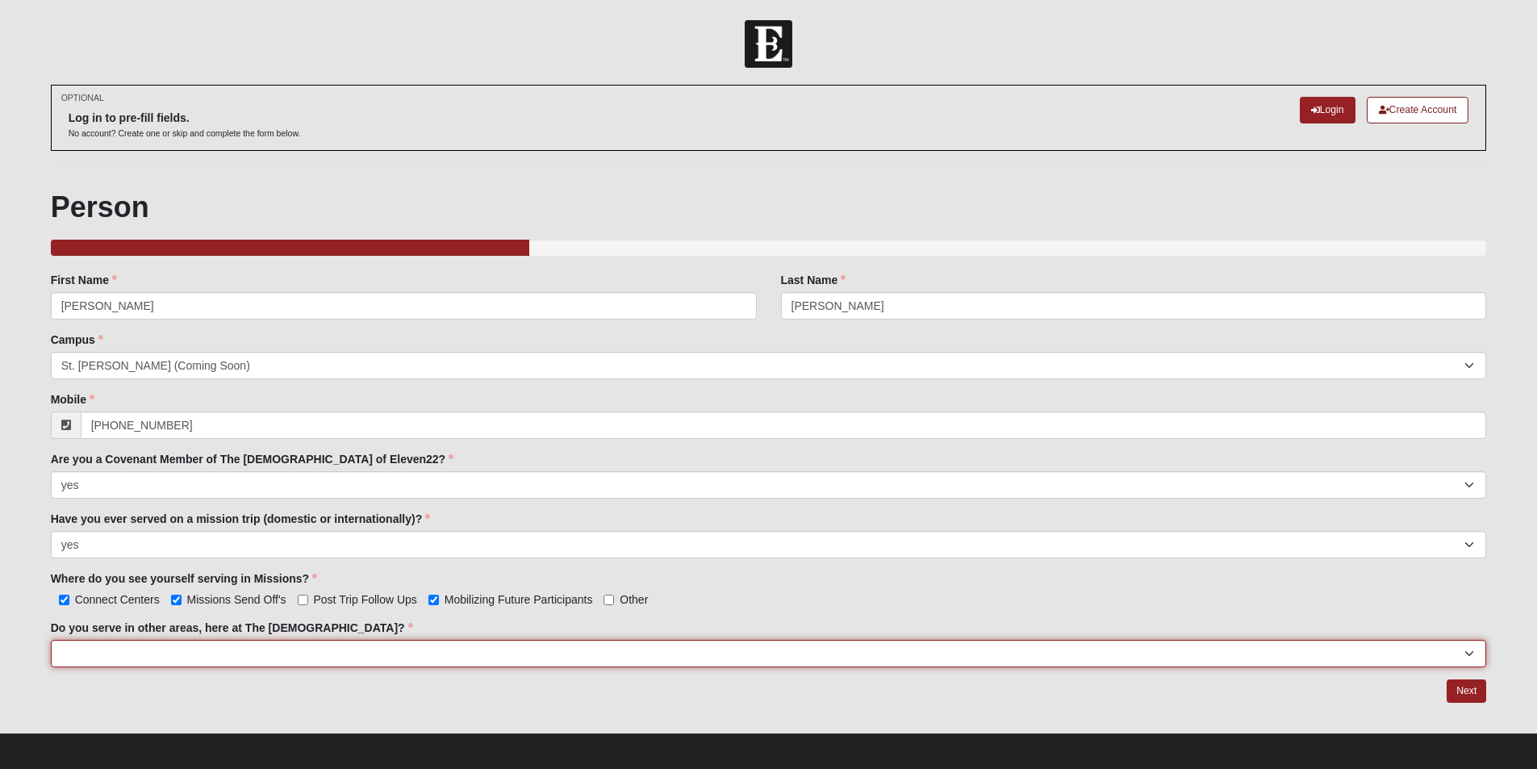
drag, startPoint x: 389, startPoint y: 637, endPoint x: 342, endPoint y: 652, distance: 49.0
click at [366, 652] on select "yes no" at bounding box center [769, 653] width 1436 height 27
select select "yes"
click at [51, 640] on select "yes no" at bounding box center [769, 653] width 1436 height 27
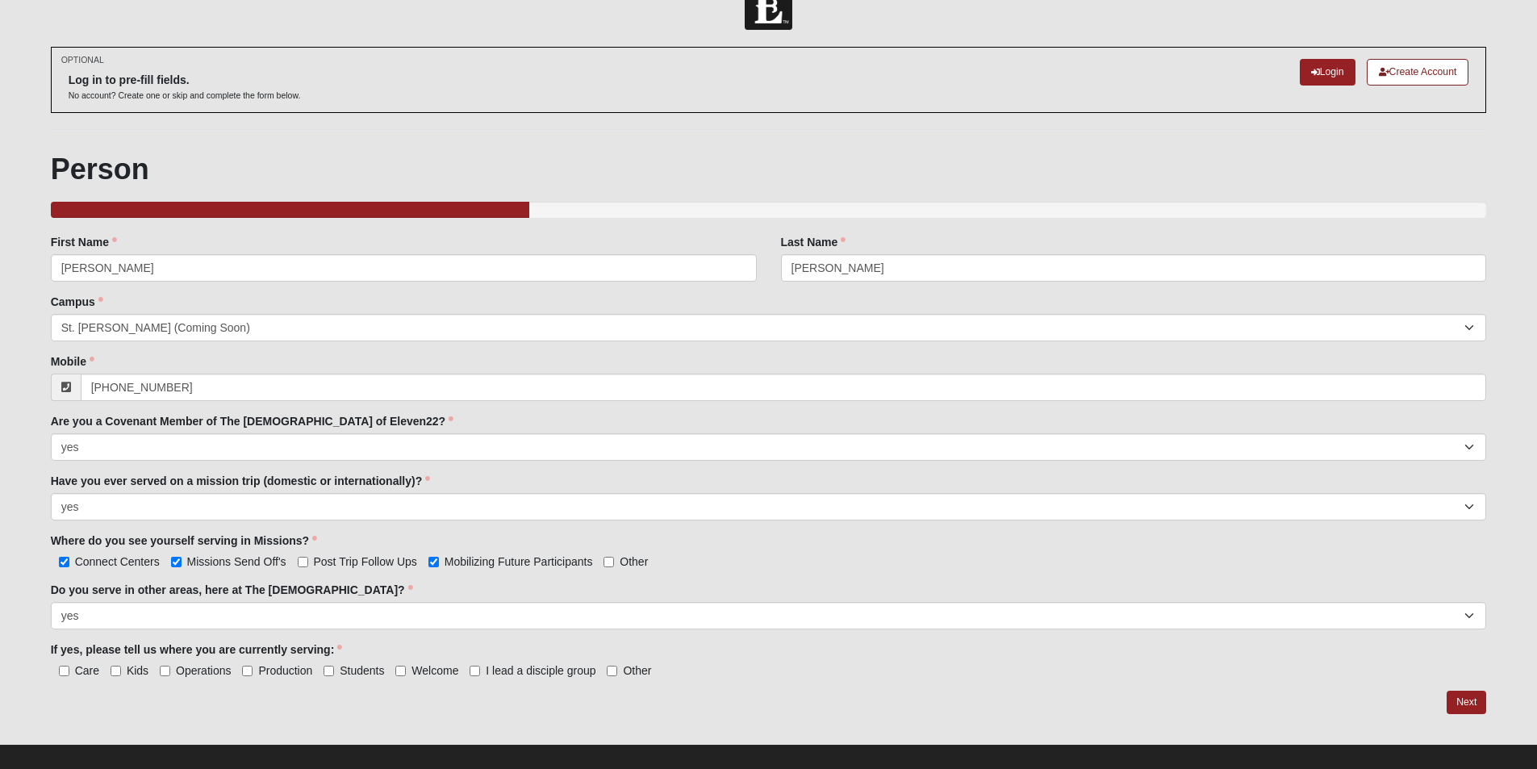
scroll to position [55, 0]
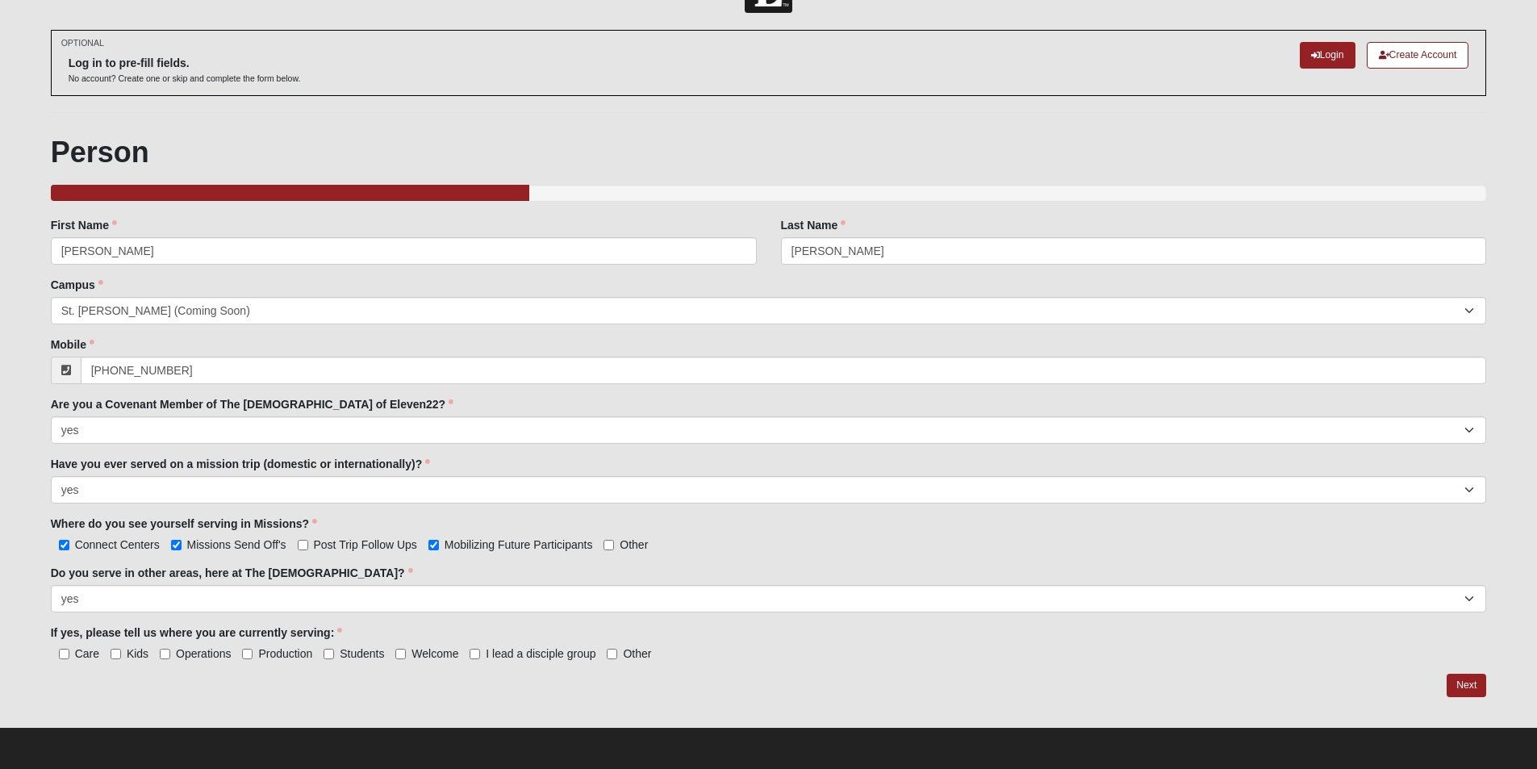
click at [93, 653] on span "Care" at bounding box center [87, 653] width 24 height 13
click at [69, 653] on input "Care" at bounding box center [64, 654] width 10 height 10
checkbox input "true"
click at [411, 652] on label "Welcome" at bounding box center [426, 653] width 63 height 16
click at [406, 652] on input "Welcome" at bounding box center [400, 654] width 10 height 10
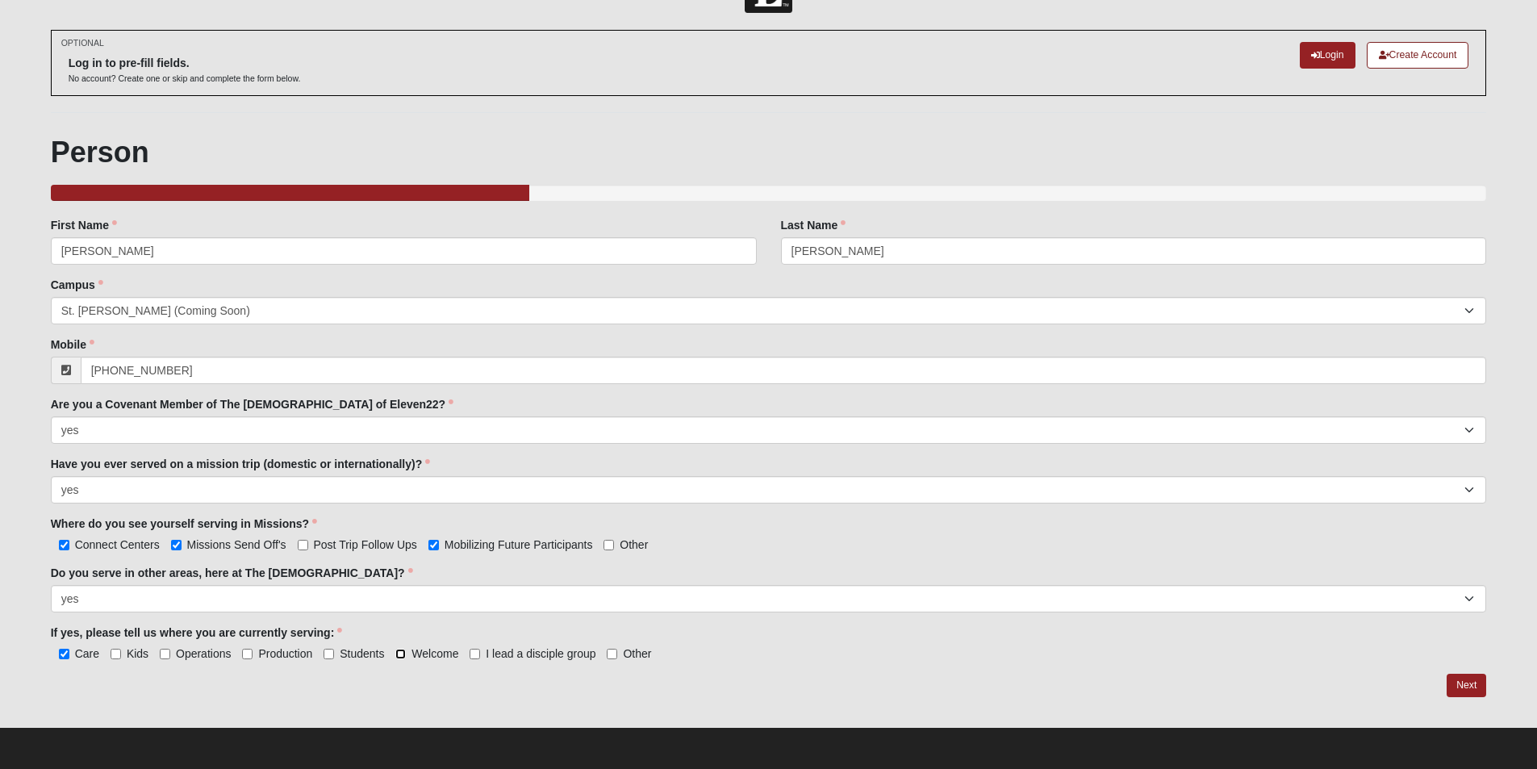
checkbox input "true"
click at [1479, 691] on link "Next" at bounding box center [1466, 685] width 40 height 23
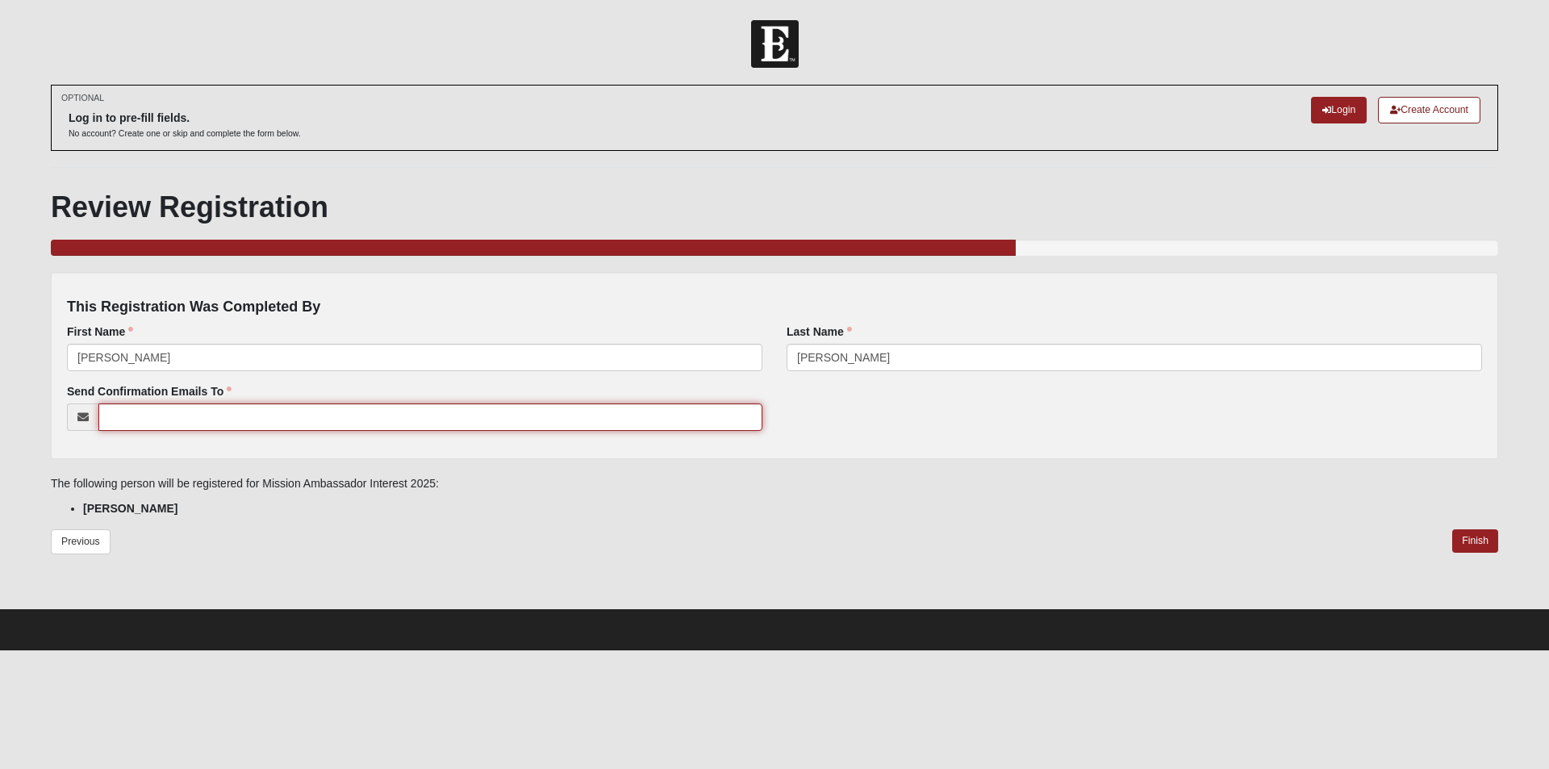
click at [184, 422] on input "Send Confirmation Emails To" at bounding box center [430, 416] width 664 height 27
type input "C3bryson@hotmail.com"
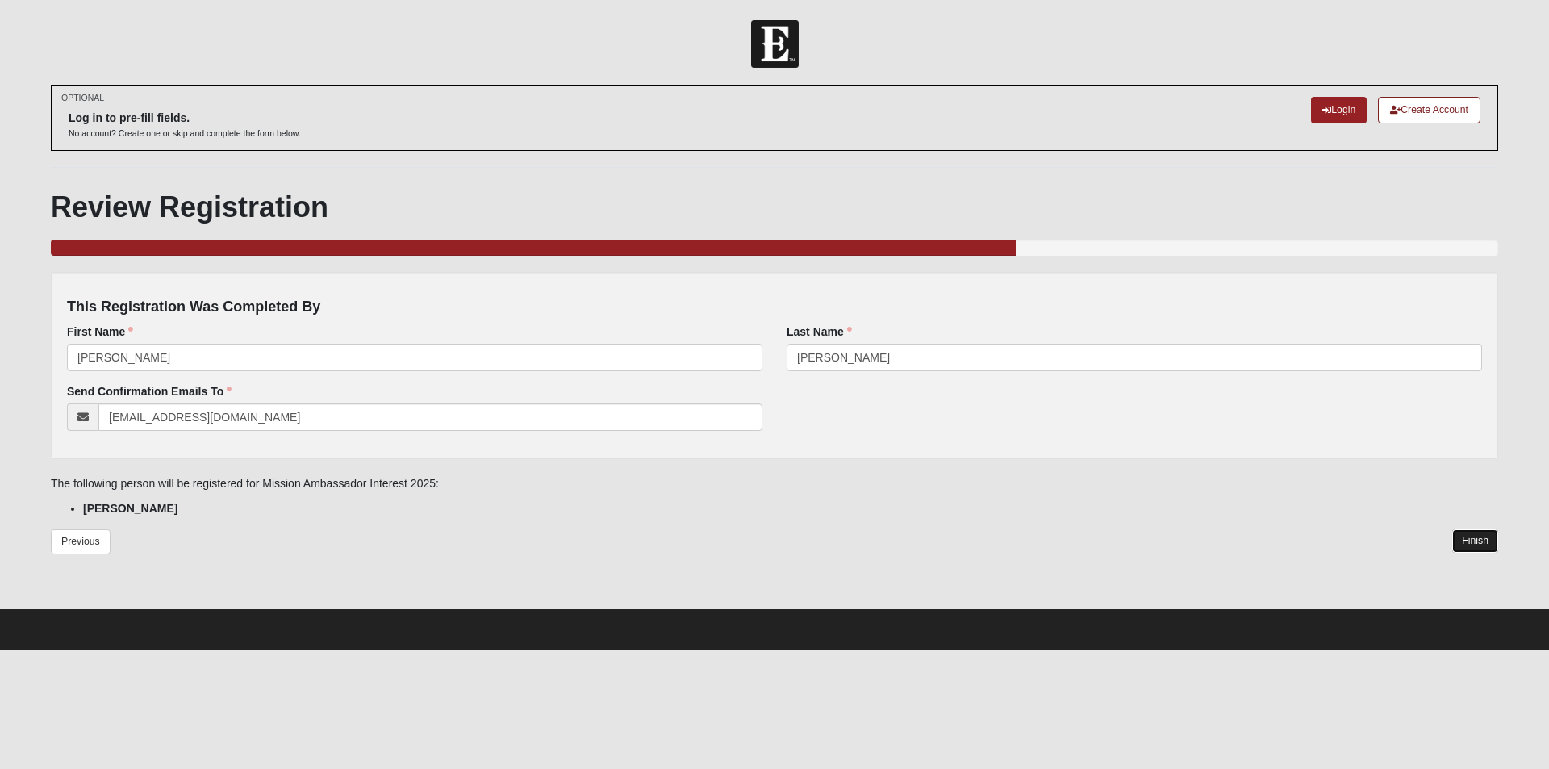
click at [1487, 541] on link "Finish" at bounding box center [1475, 540] width 46 height 23
